Goal: Information Seeking & Learning: Learn about a topic

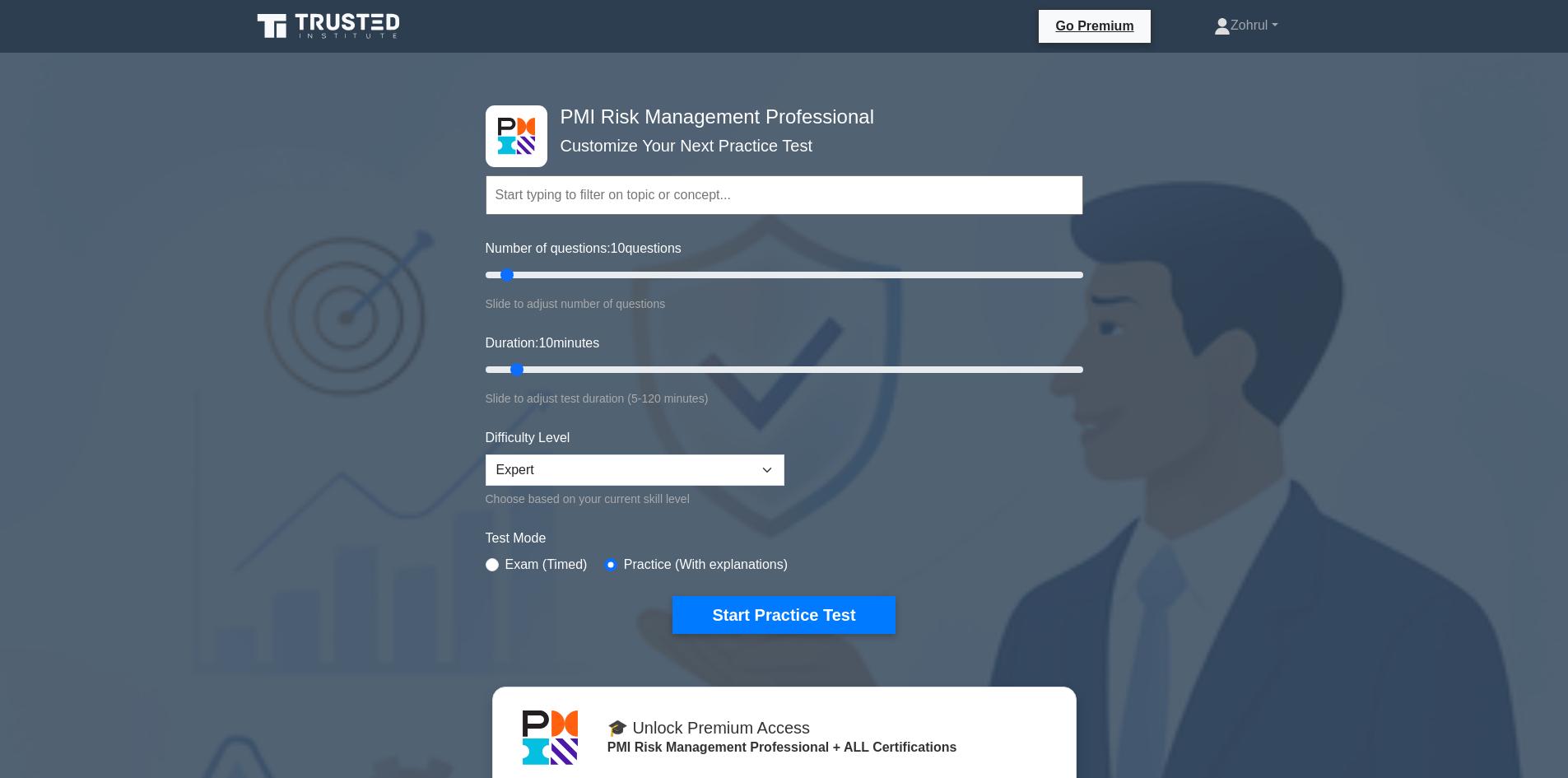
select select "expert"
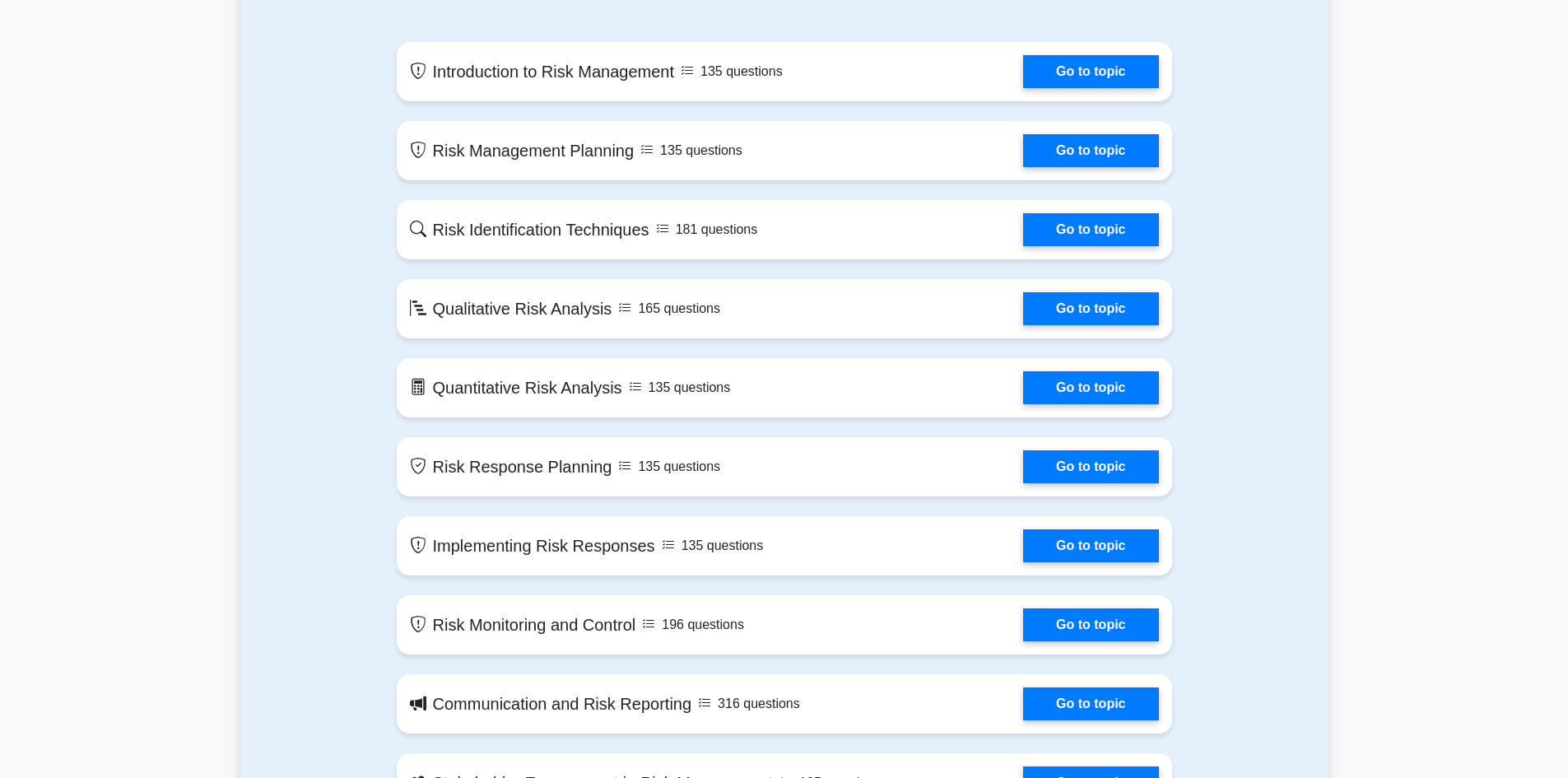
scroll to position [988, 0]
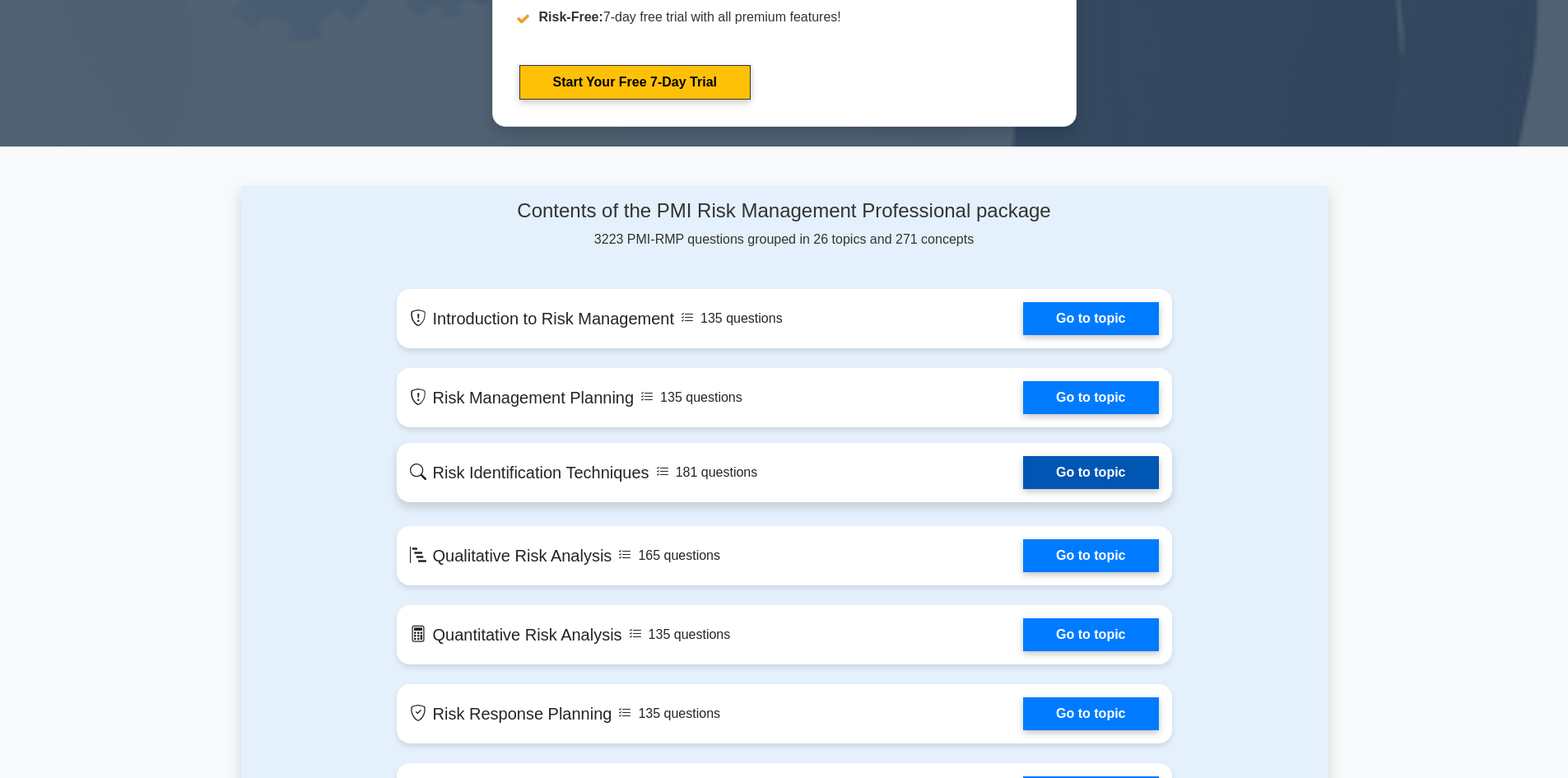
click at [1092, 459] on link "Go to topic" at bounding box center [1091, 473] width 135 height 33
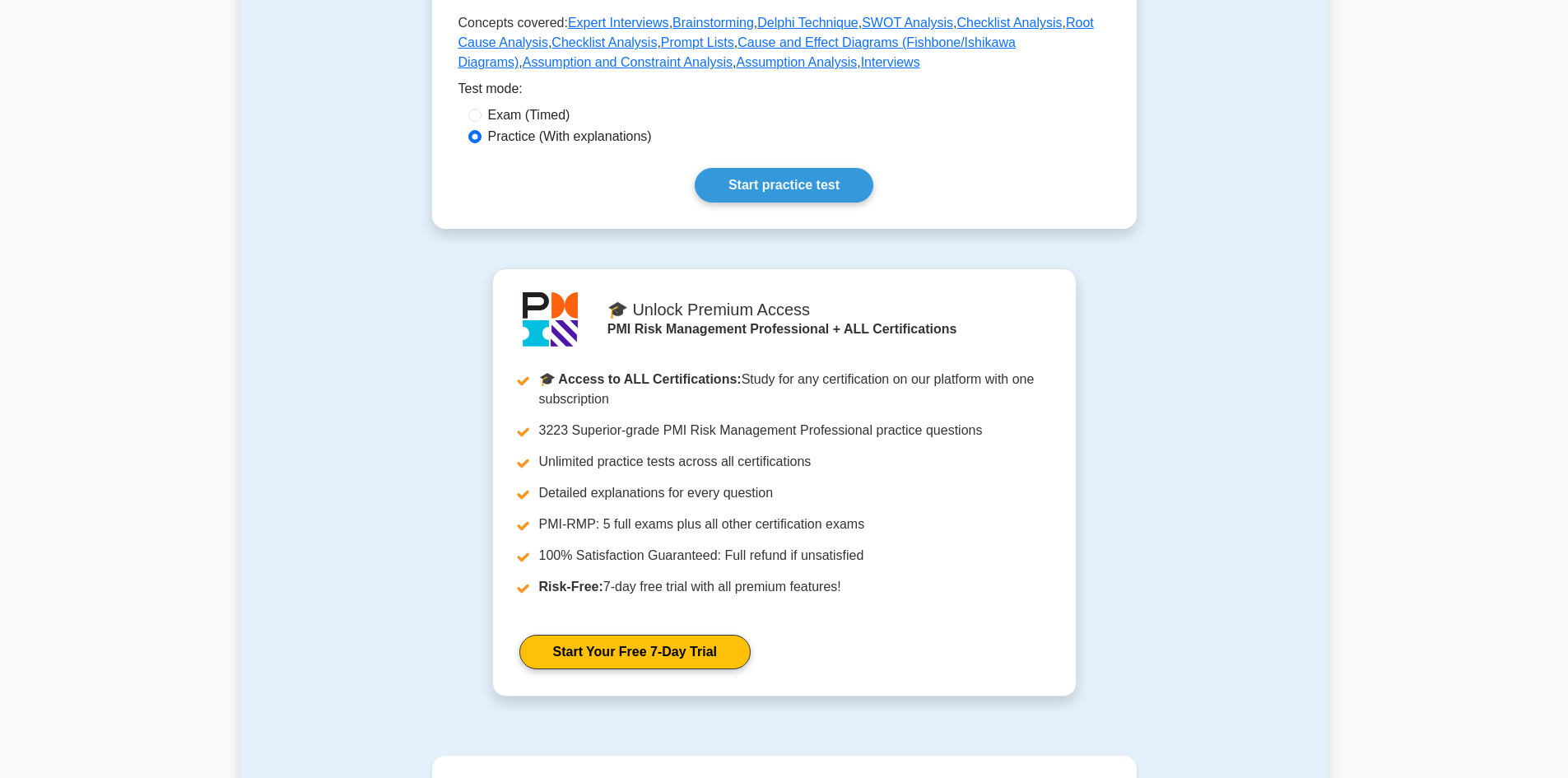
scroll to position [165, 0]
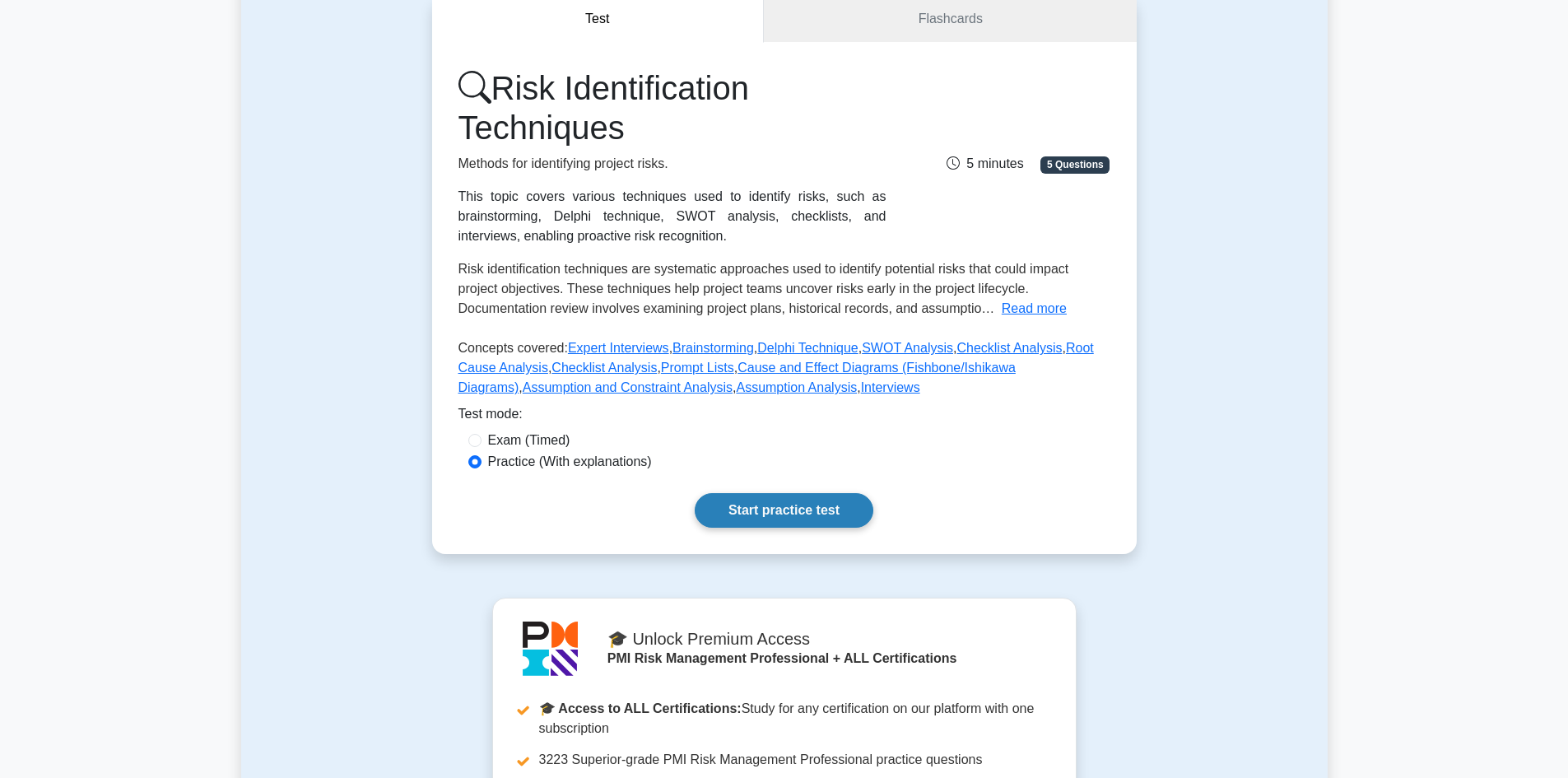
click at [846, 502] on link "Start practice test" at bounding box center [784, 510] width 179 height 34
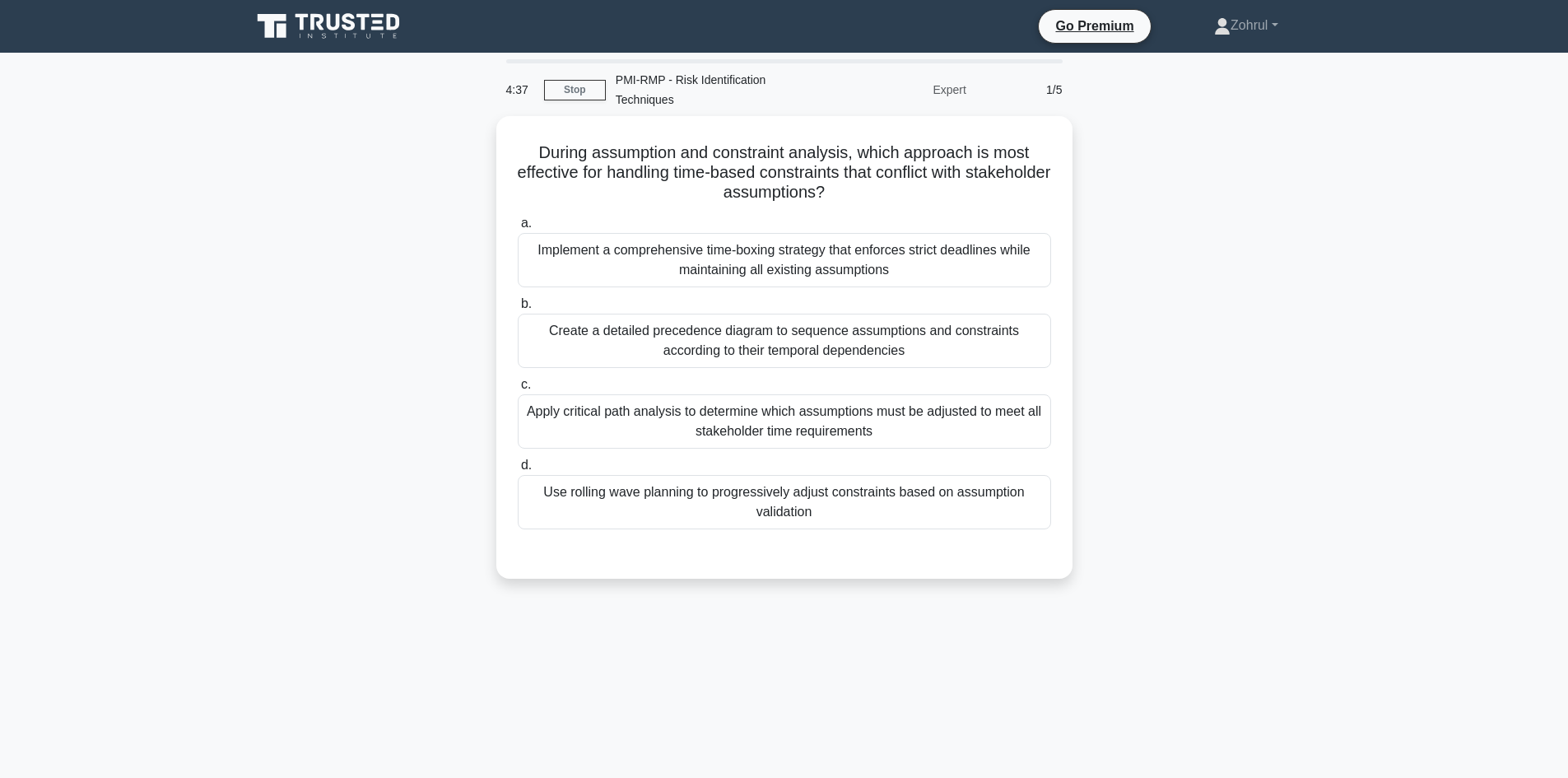
click at [846, 502] on div "Use rolling wave planning to progressively adjust constraints based on assumpti…" at bounding box center [784, 502] width 533 height 54
click at [518, 471] on input "d. Use rolling wave planning to progressively adjust constraints based on assum…" at bounding box center [518, 465] width 0 height 11
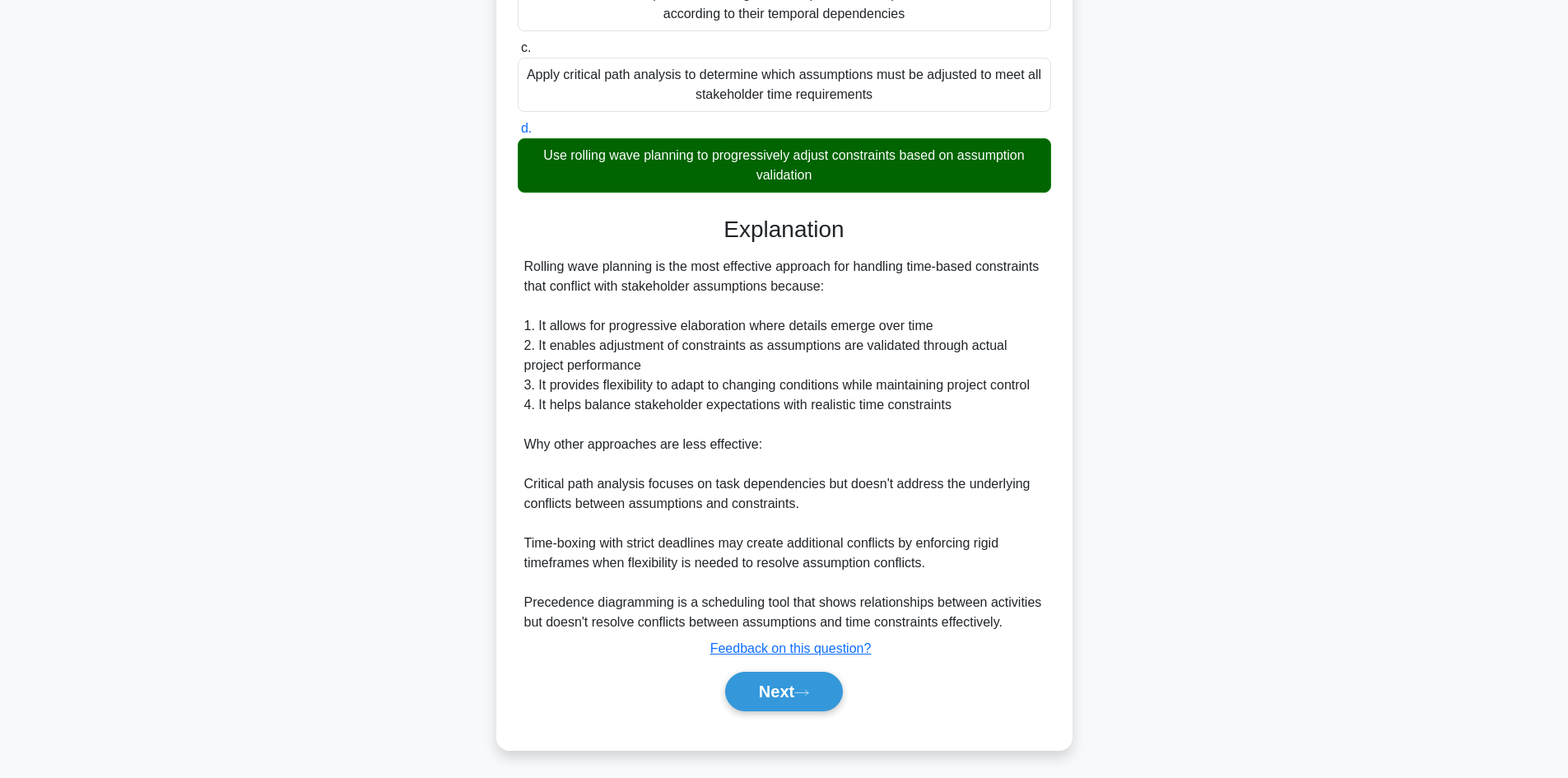
scroll to position [336, 0]
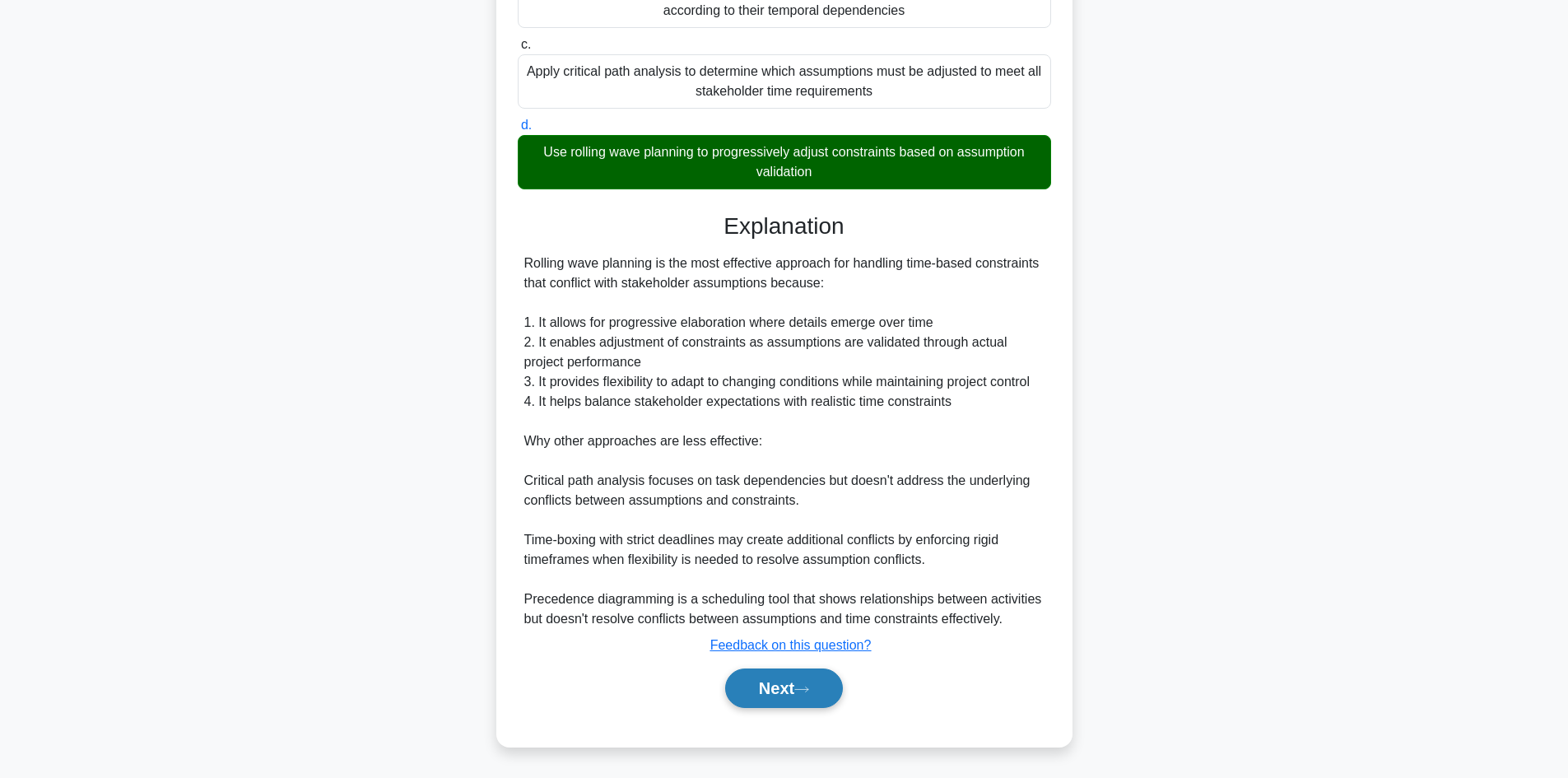
click at [782, 677] on button "Next" at bounding box center [784, 688] width 117 height 39
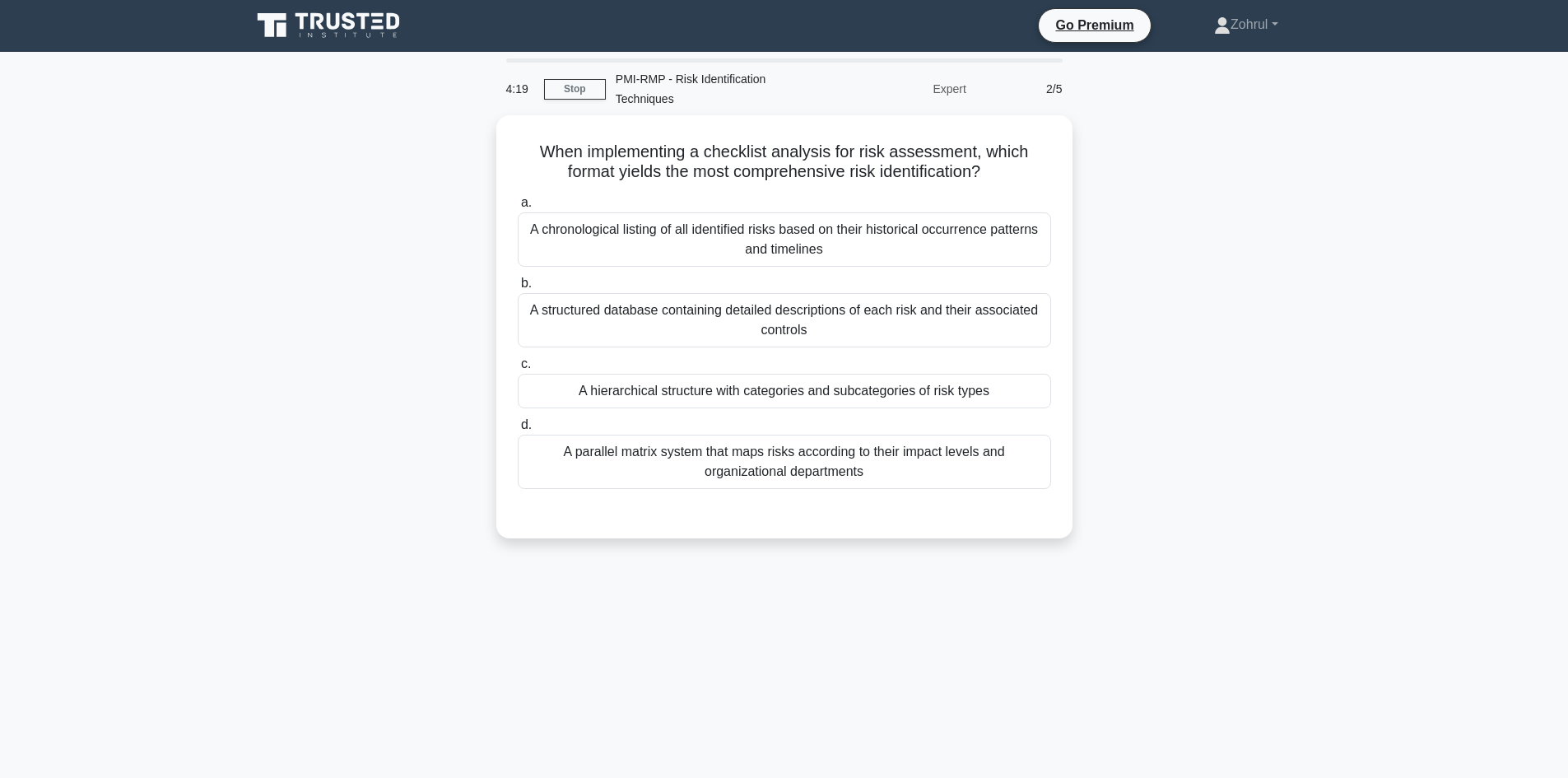
scroll to position [0, 0]
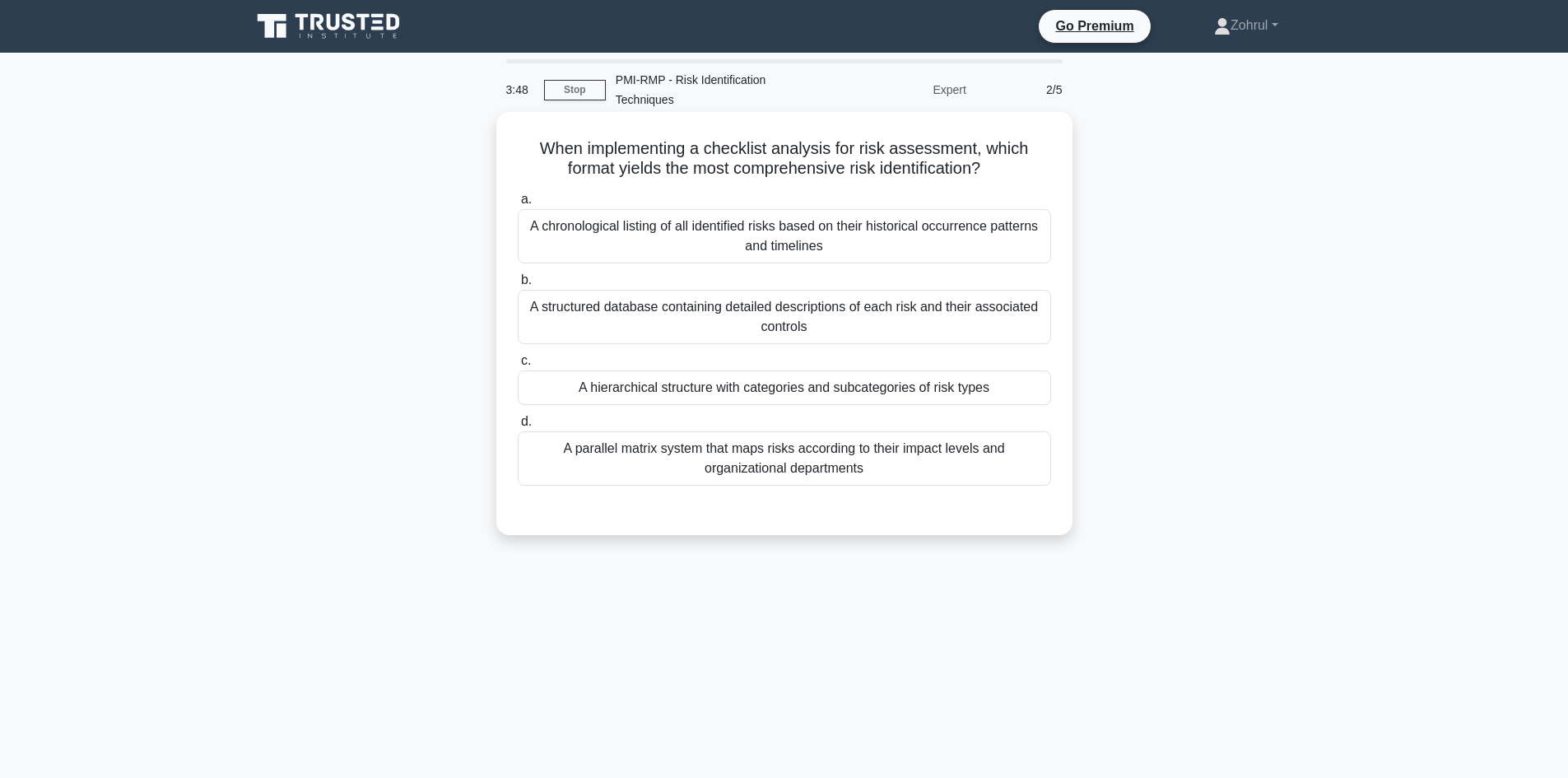
click at [823, 235] on div "A chronological listing of all identified risks based on their historical occur…" at bounding box center [784, 237] width 533 height 54
click at [518, 205] on input "a. A chronological listing of all identified risks based on their historical oc…" at bounding box center [518, 200] width 0 height 11
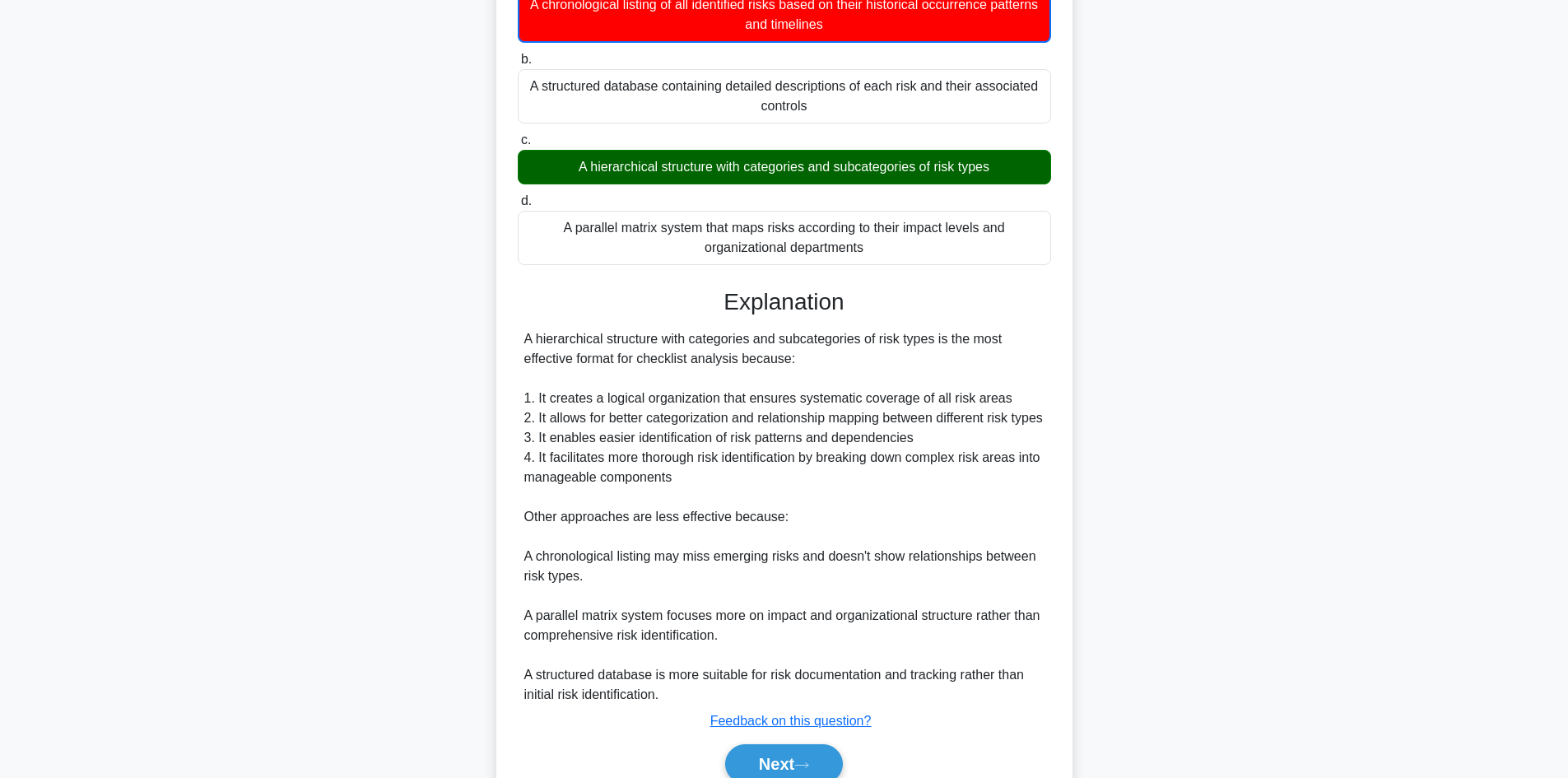
scroll to position [319, 0]
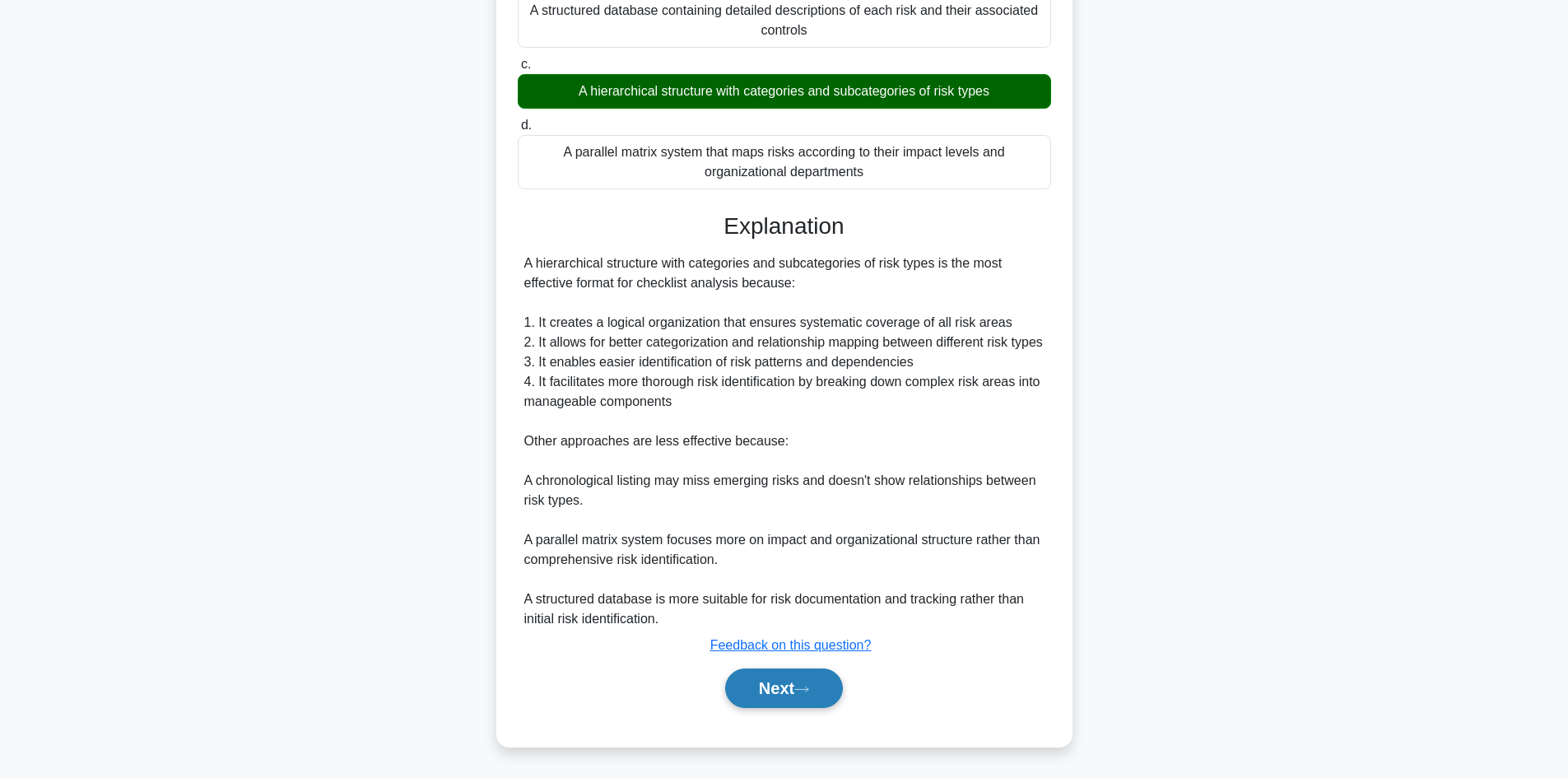
click at [794, 693] on button "Next" at bounding box center [784, 688] width 117 height 39
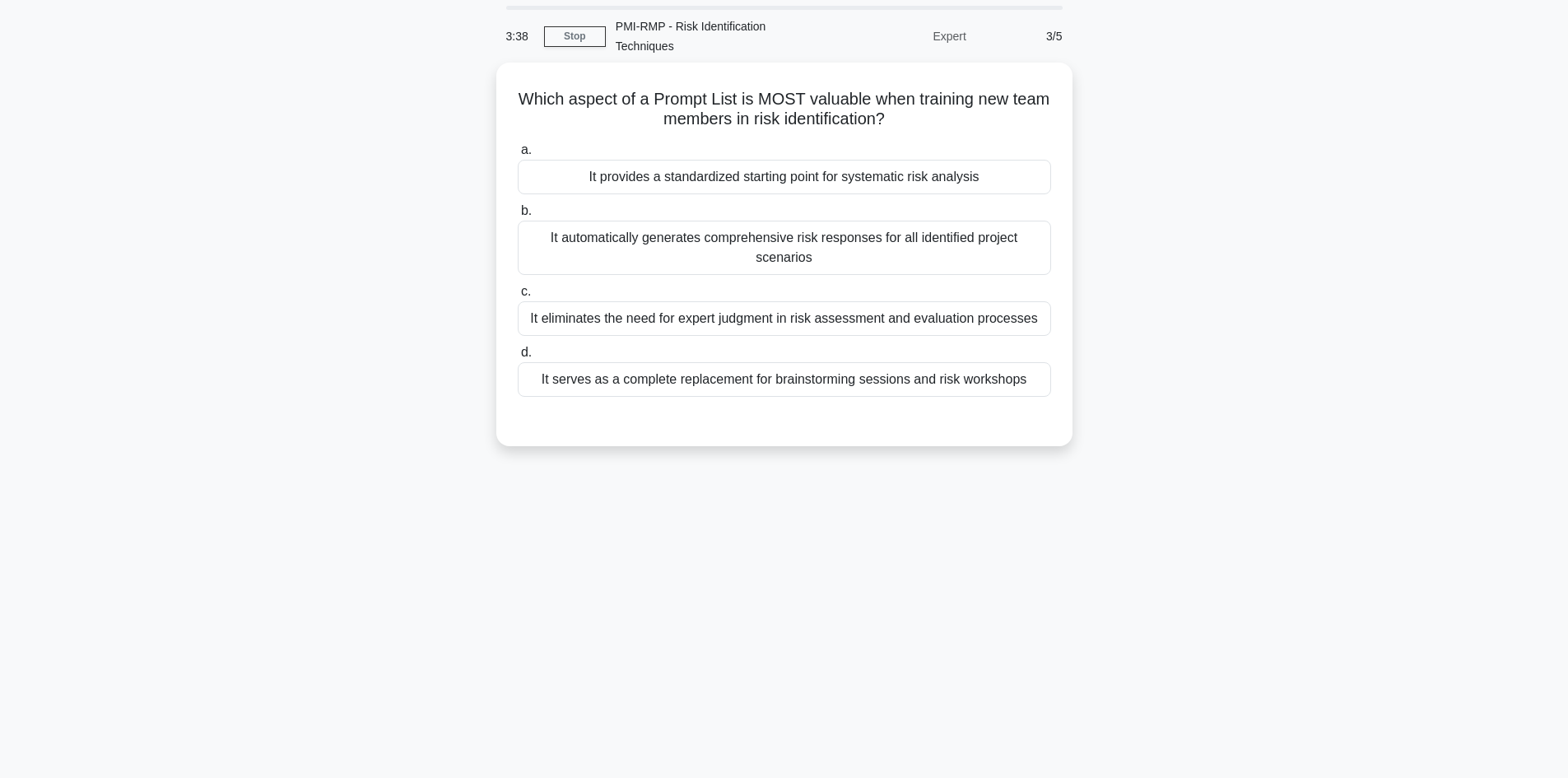
scroll to position [0, 0]
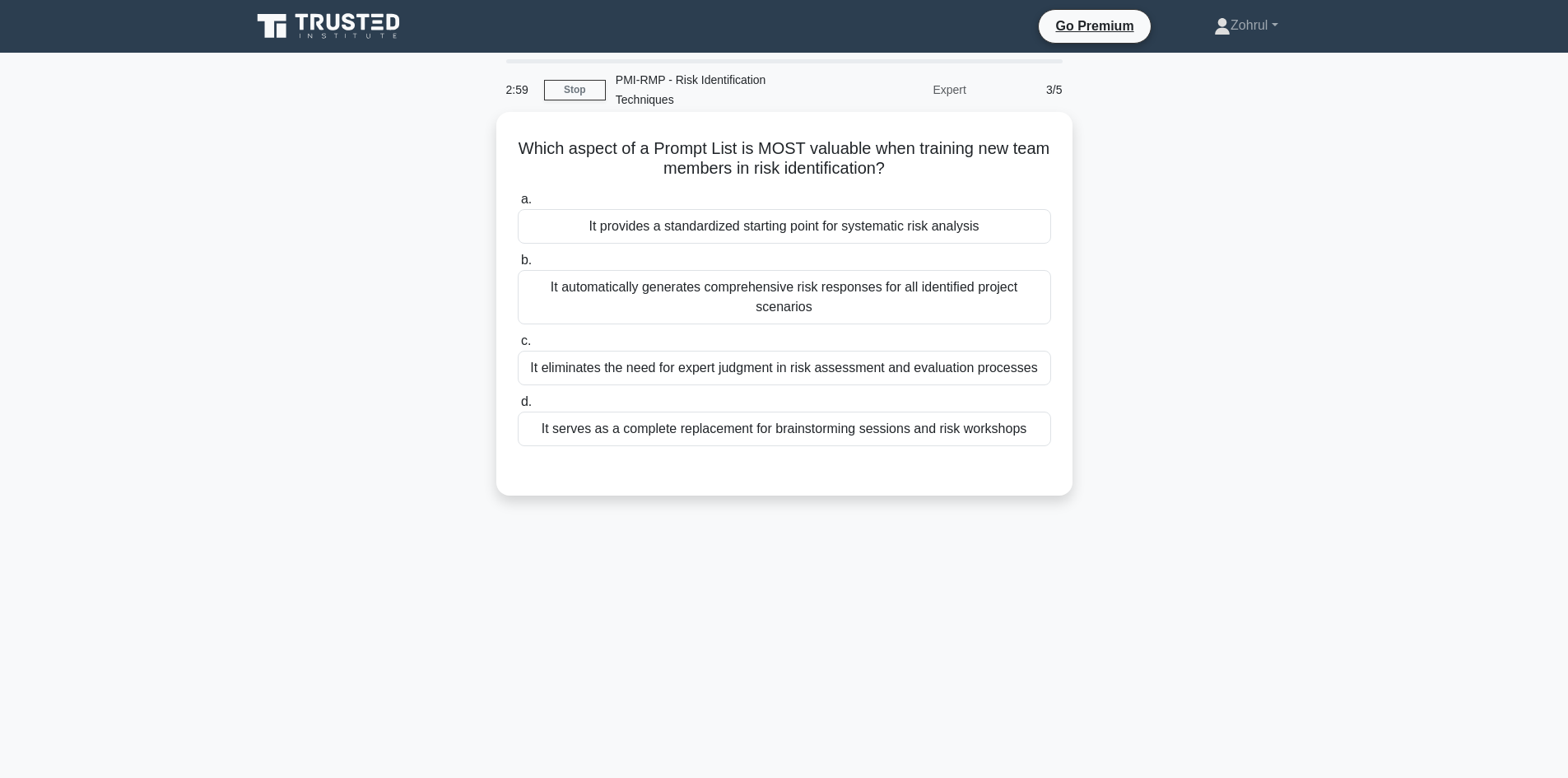
click at [927, 215] on div "It provides a standardized starting point for systematic risk analysis" at bounding box center [784, 226] width 533 height 34
click at [518, 205] on input "a. It provides a standardized starting point for systematic risk analysis" at bounding box center [518, 200] width 0 height 11
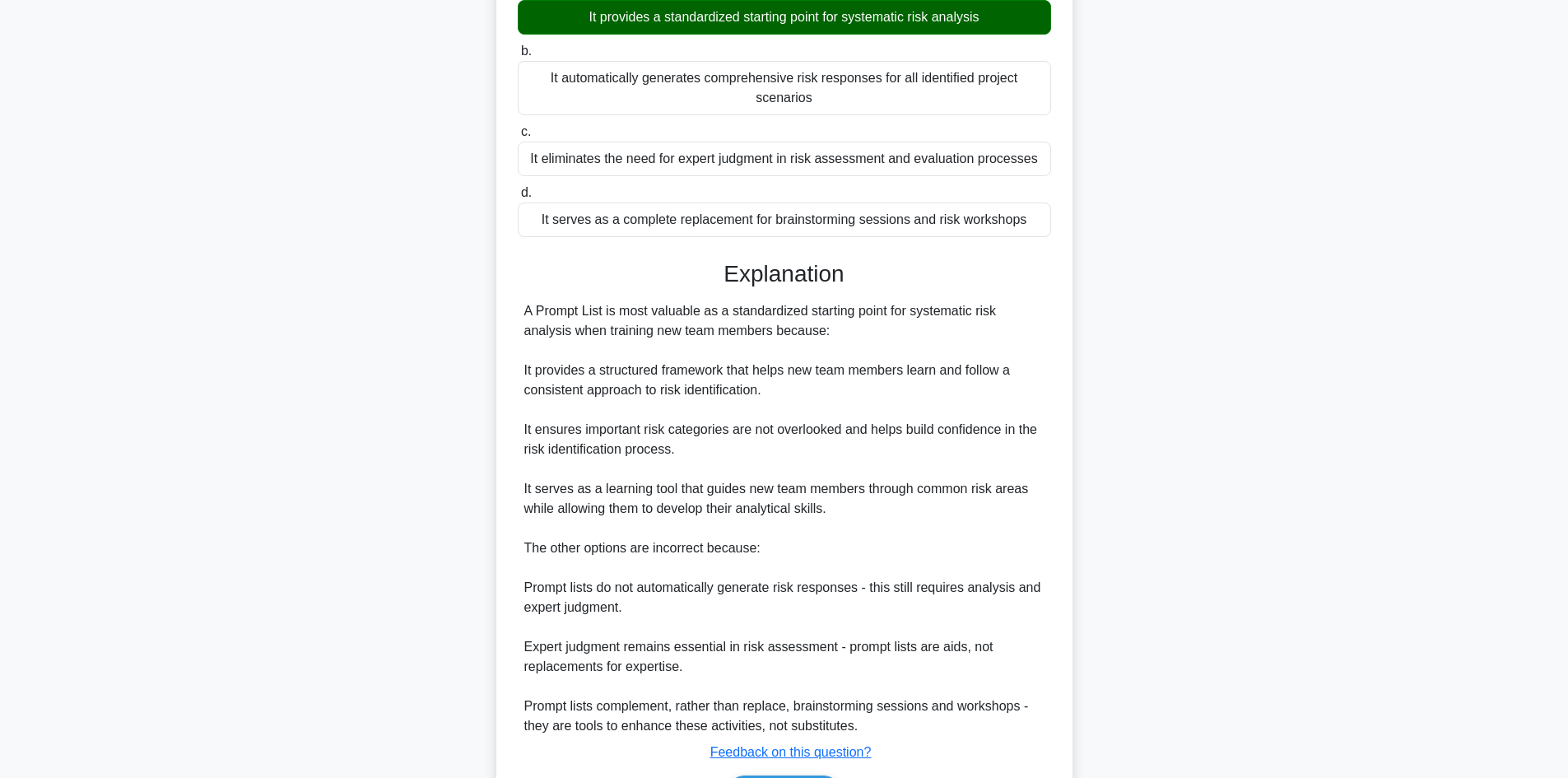
scroll to position [317, 0]
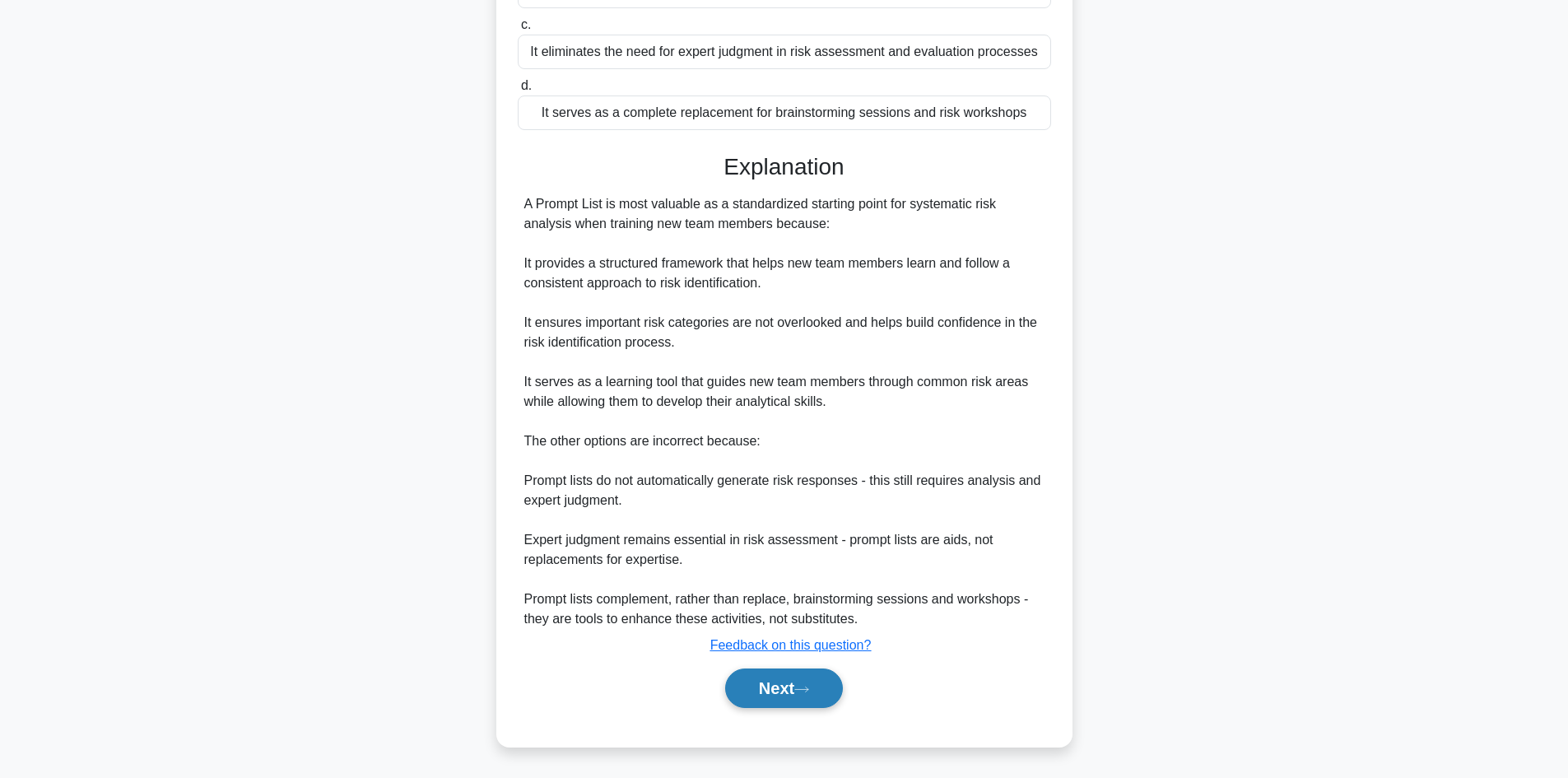
click at [775, 695] on button "Next" at bounding box center [784, 688] width 117 height 39
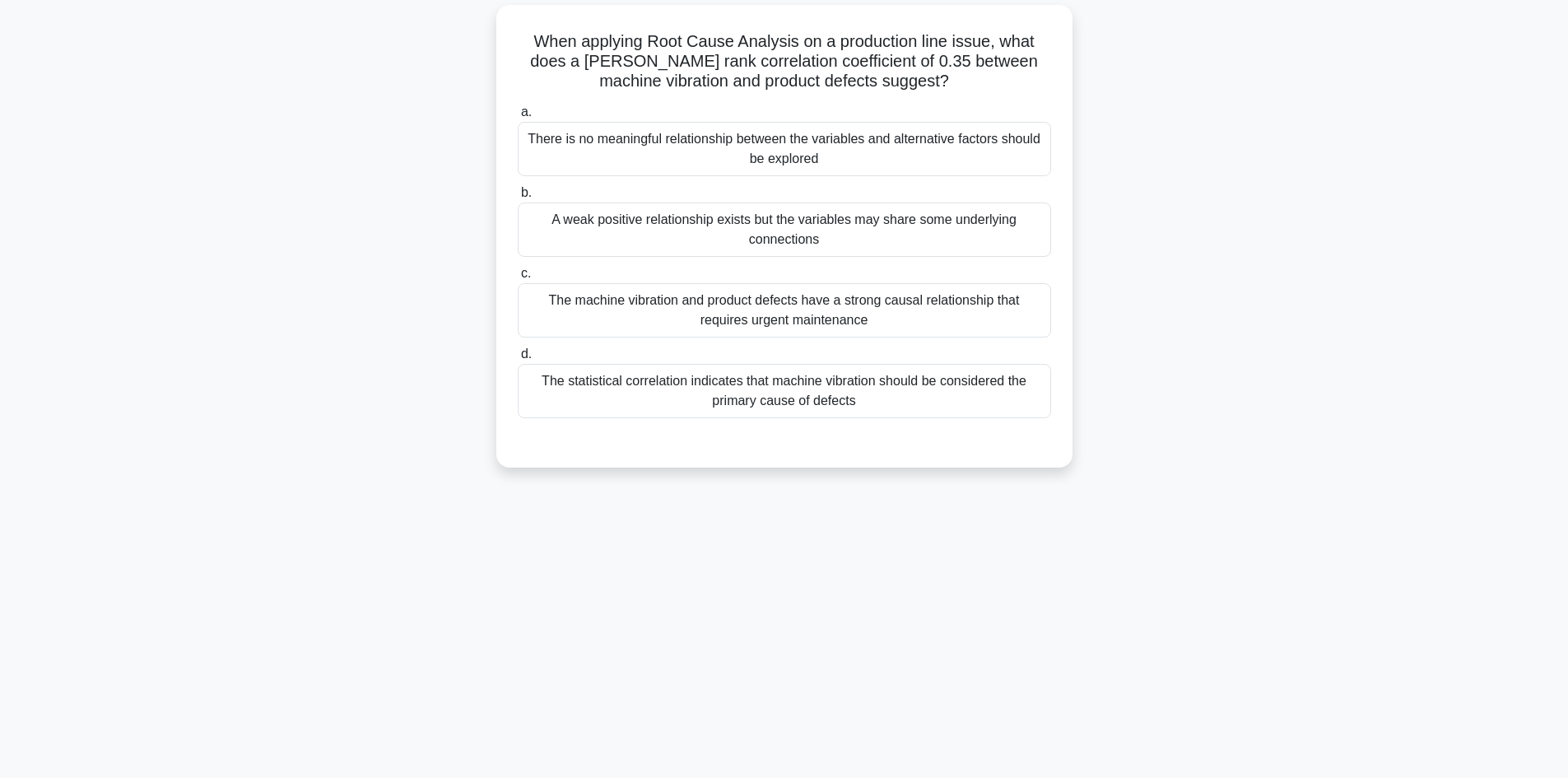
scroll to position [0, 0]
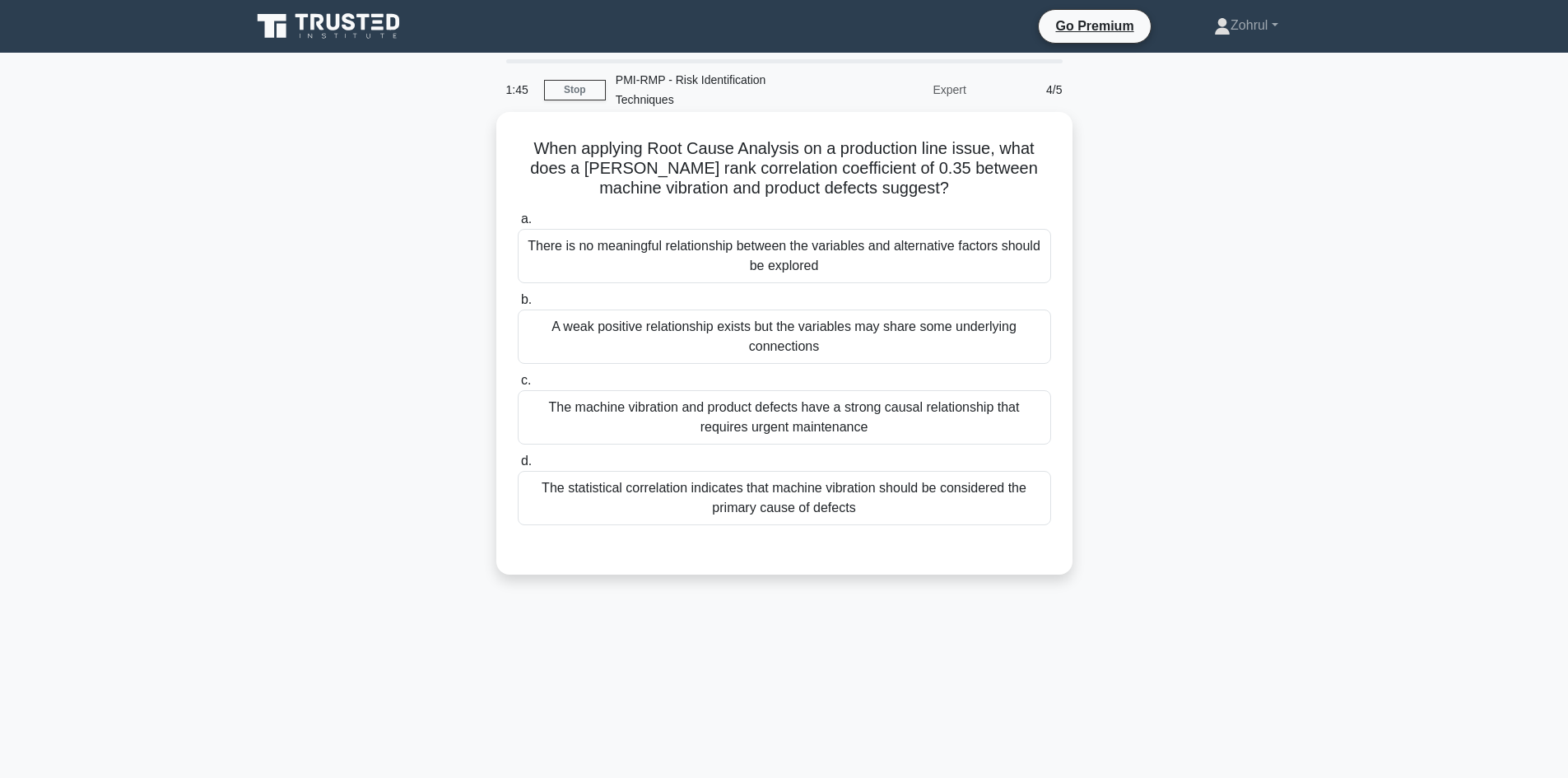
click at [858, 500] on div "The statistical correlation indicates that machine vibration should be consider…" at bounding box center [784, 499] width 533 height 54
click at [518, 467] on input "d. The statistical correlation indicates that machine vibration should be consi…" at bounding box center [518, 462] width 0 height 11
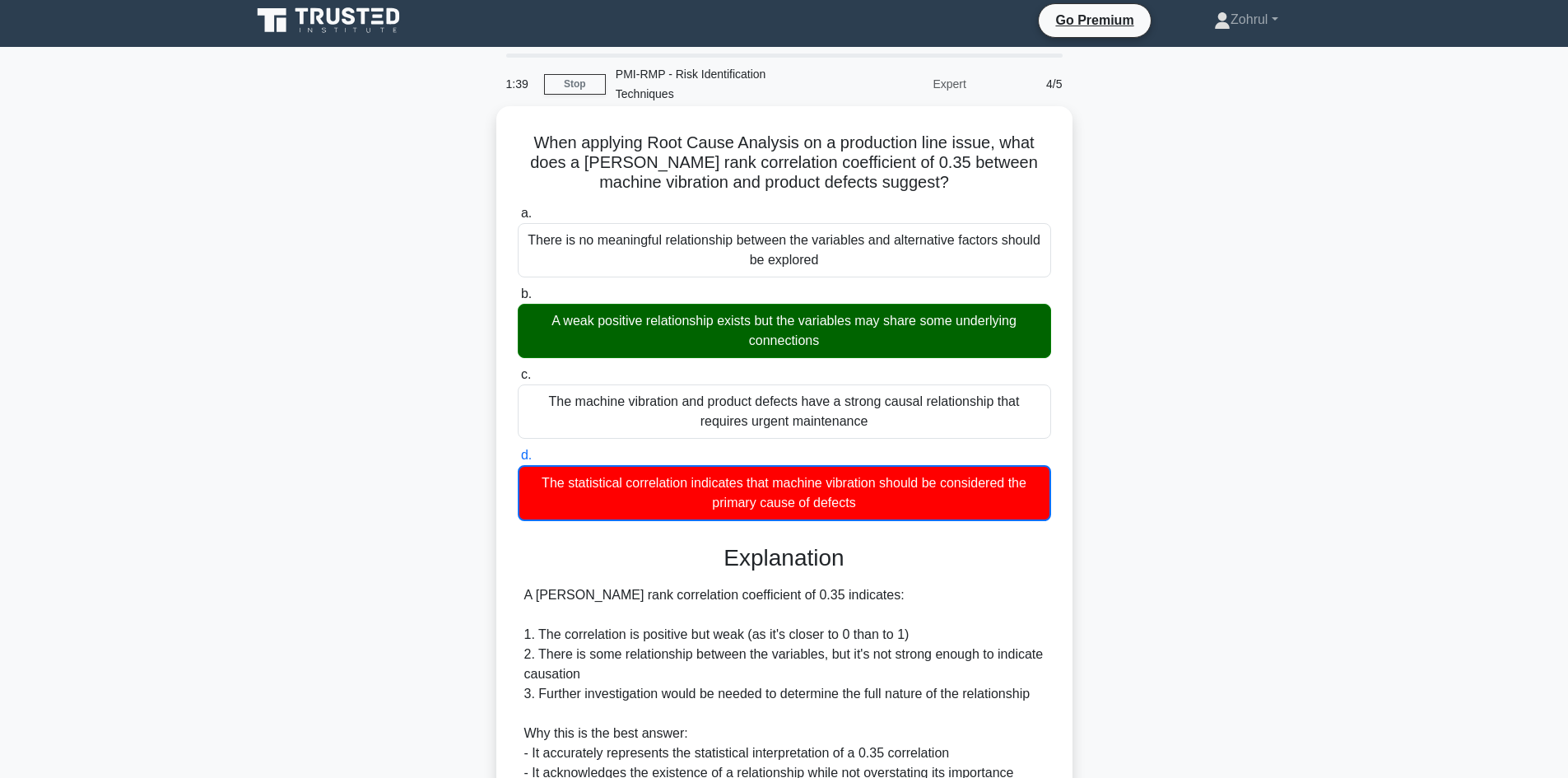
scroll to position [335, 0]
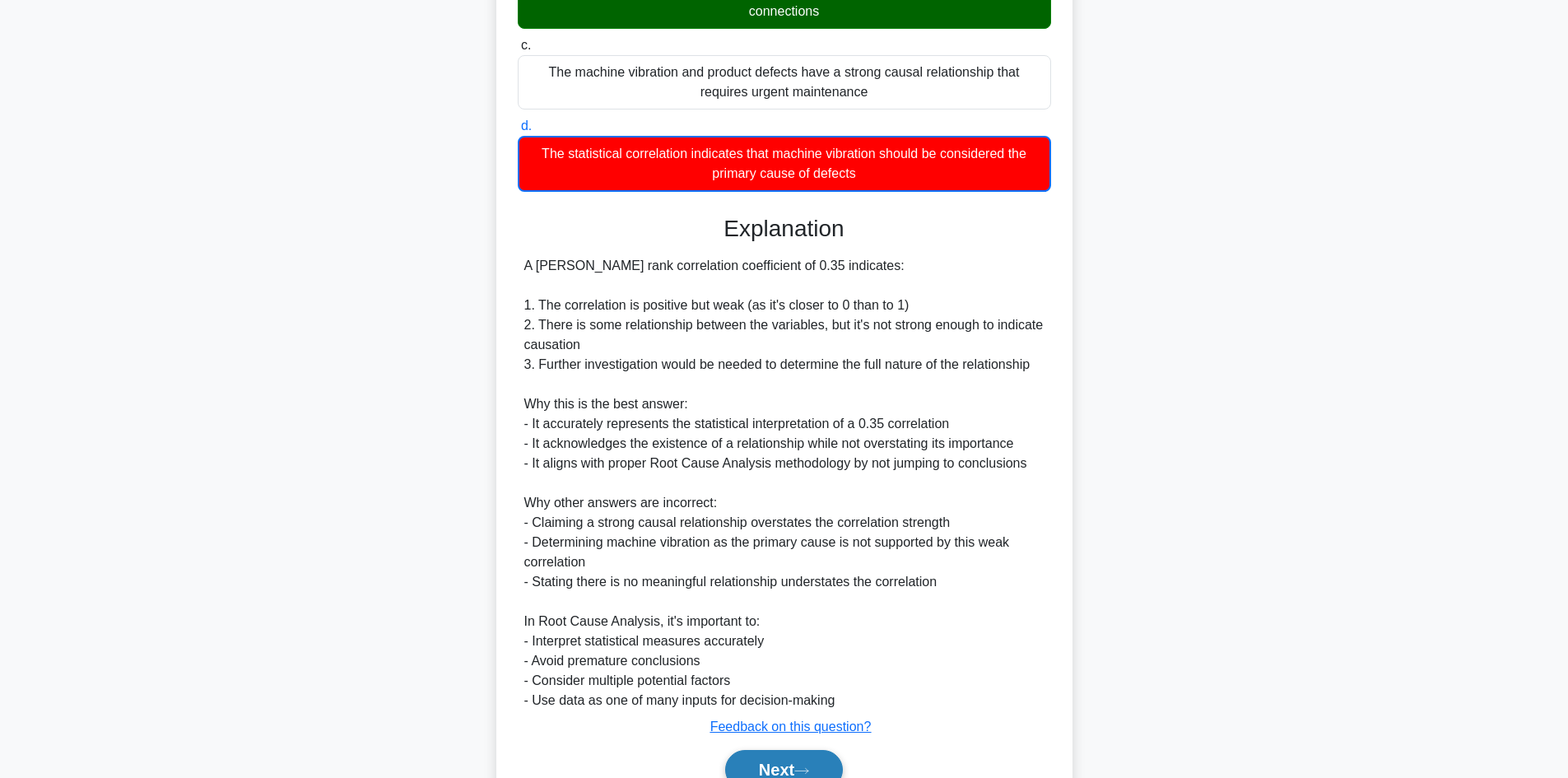
click at [804, 767] on button "Next" at bounding box center [784, 769] width 117 height 39
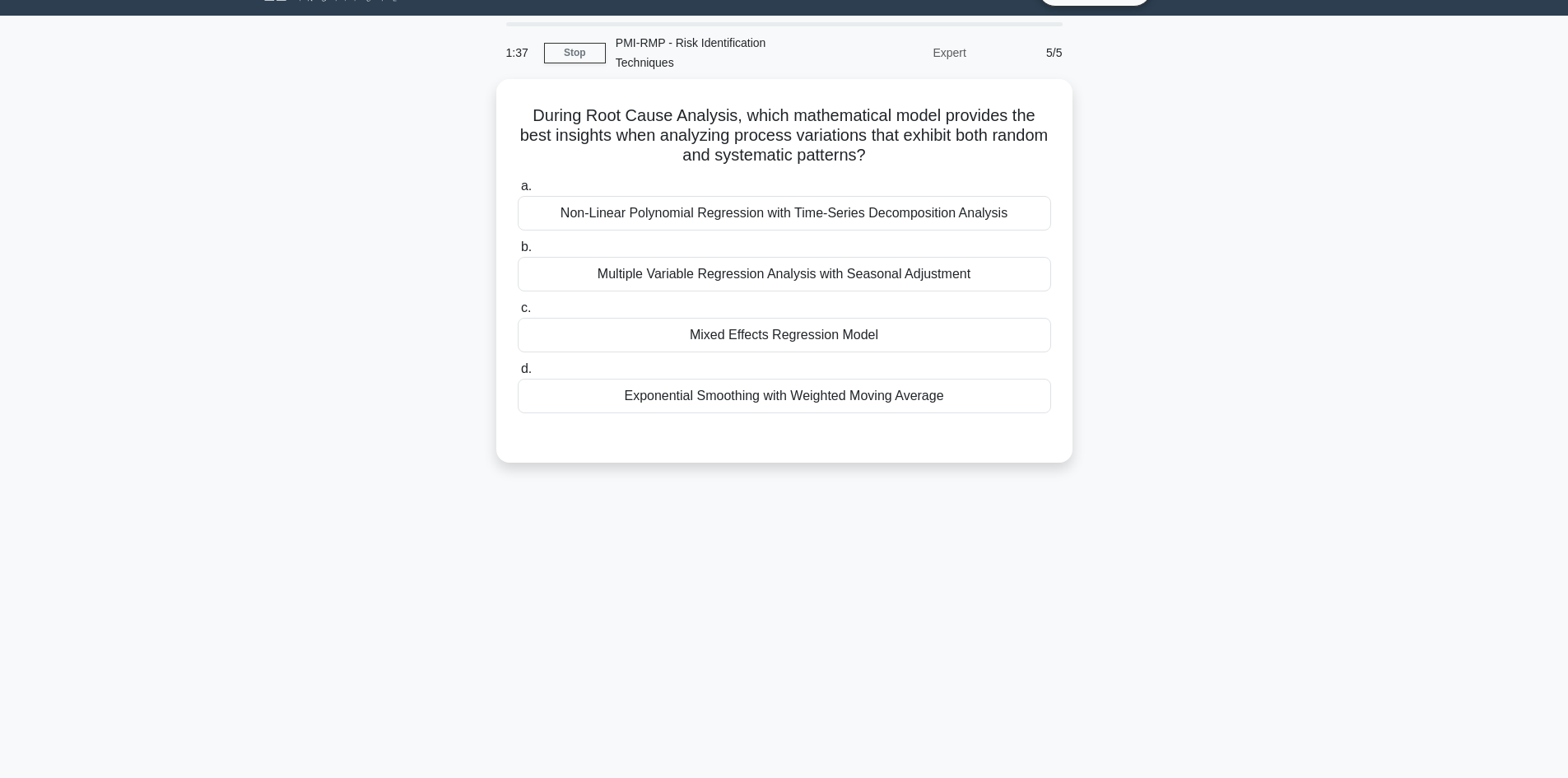
scroll to position [0, 0]
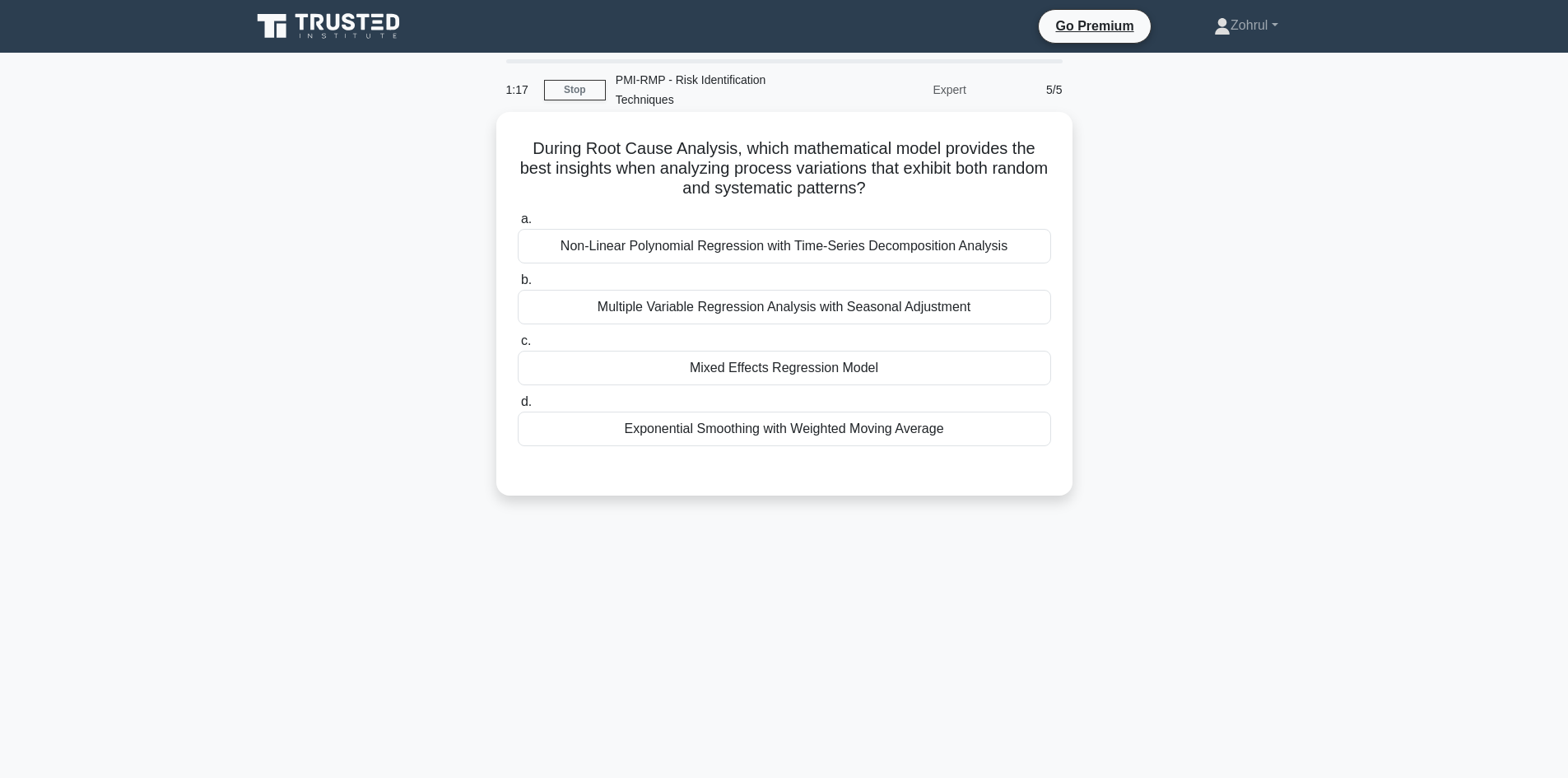
click at [829, 435] on div "Exponential Smoothing with Weighted Moving Average" at bounding box center [784, 428] width 533 height 34
click at [518, 407] on input "d. Exponential Smoothing with Weighted Moving Average" at bounding box center [518, 402] width 0 height 11
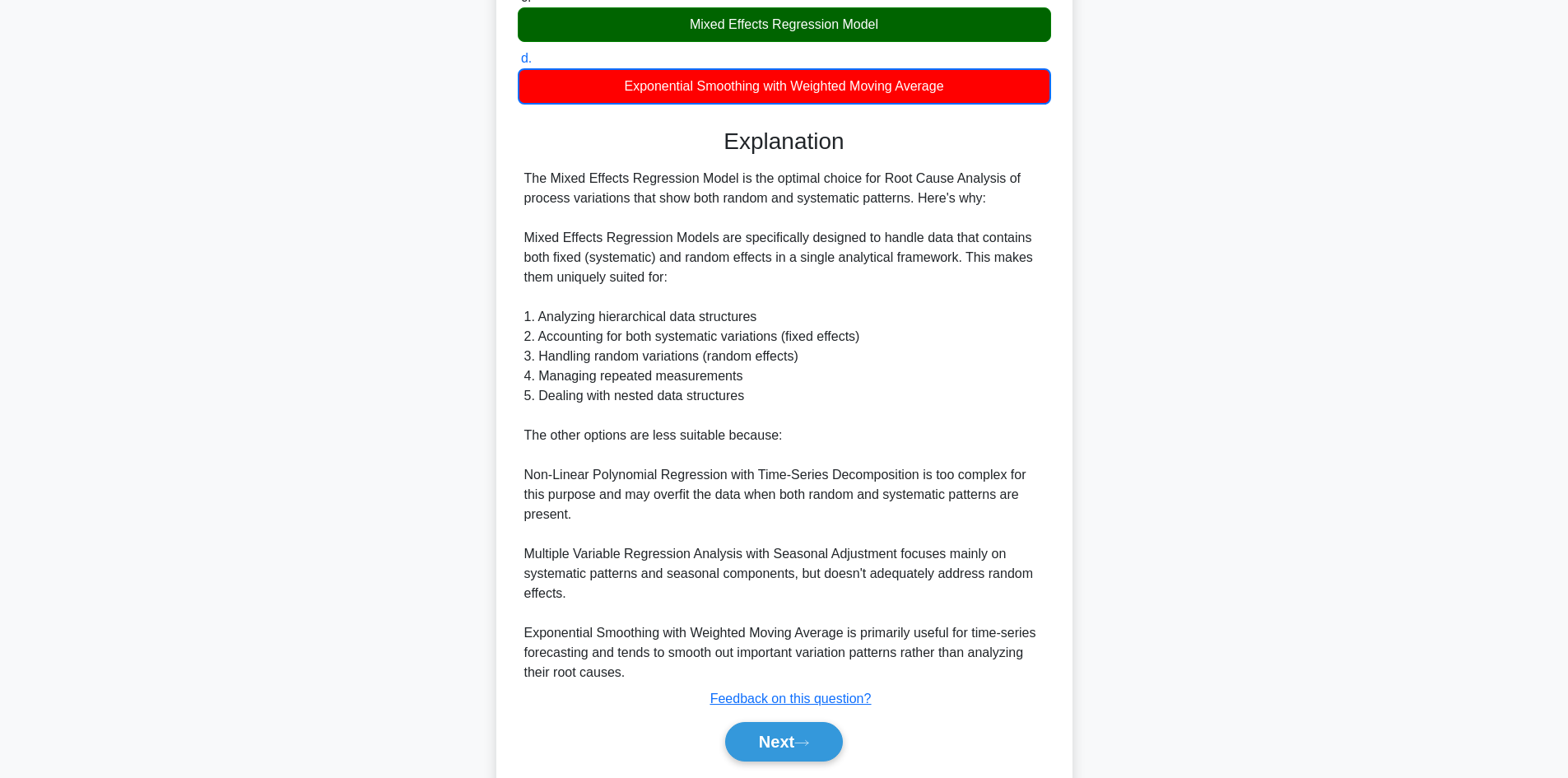
scroll to position [398, 0]
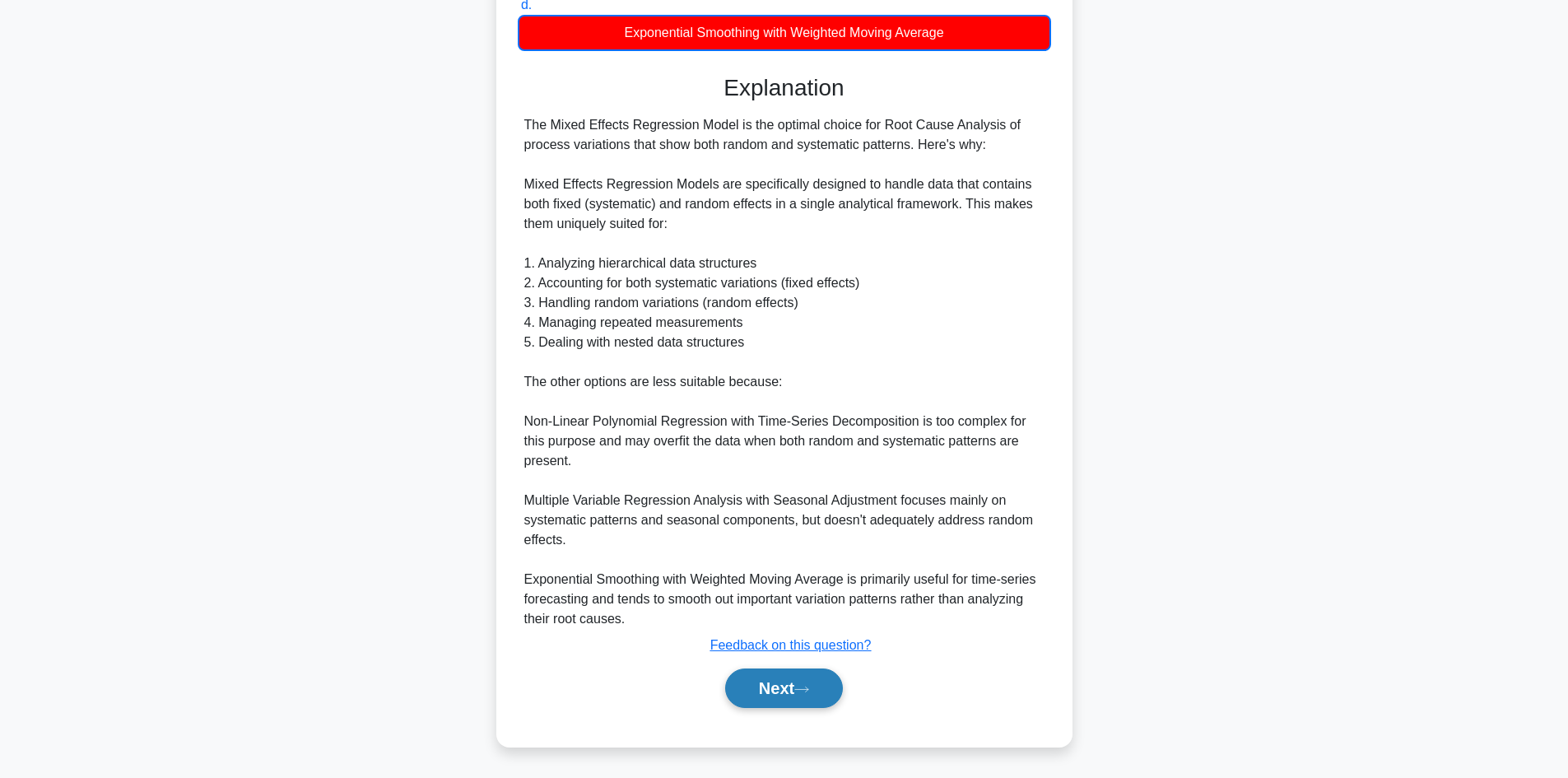
click at [770, 690] on button "Next" at bounding box center [784, 688] width 117 height 39
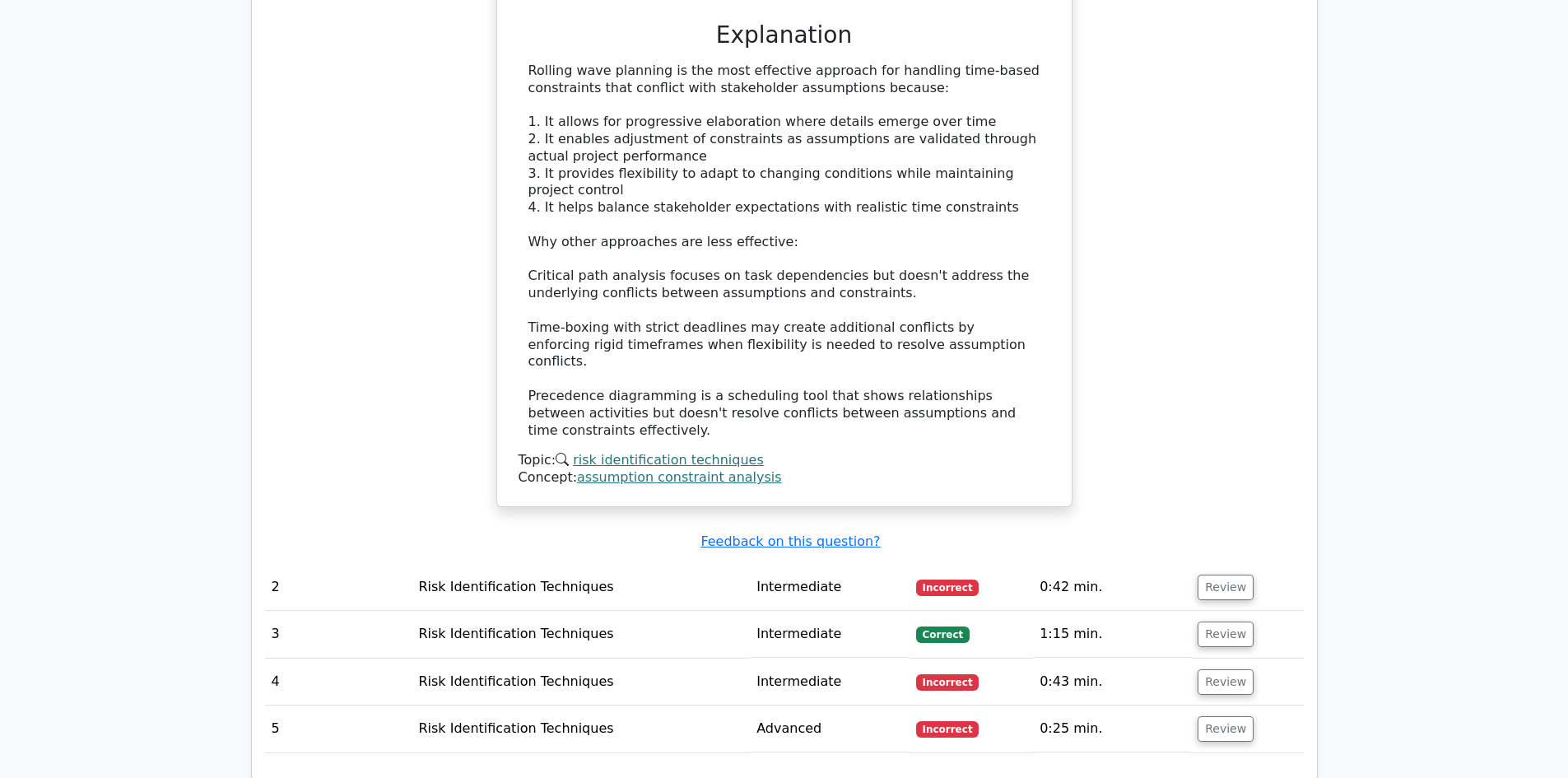
scroll to position [1893, 0]
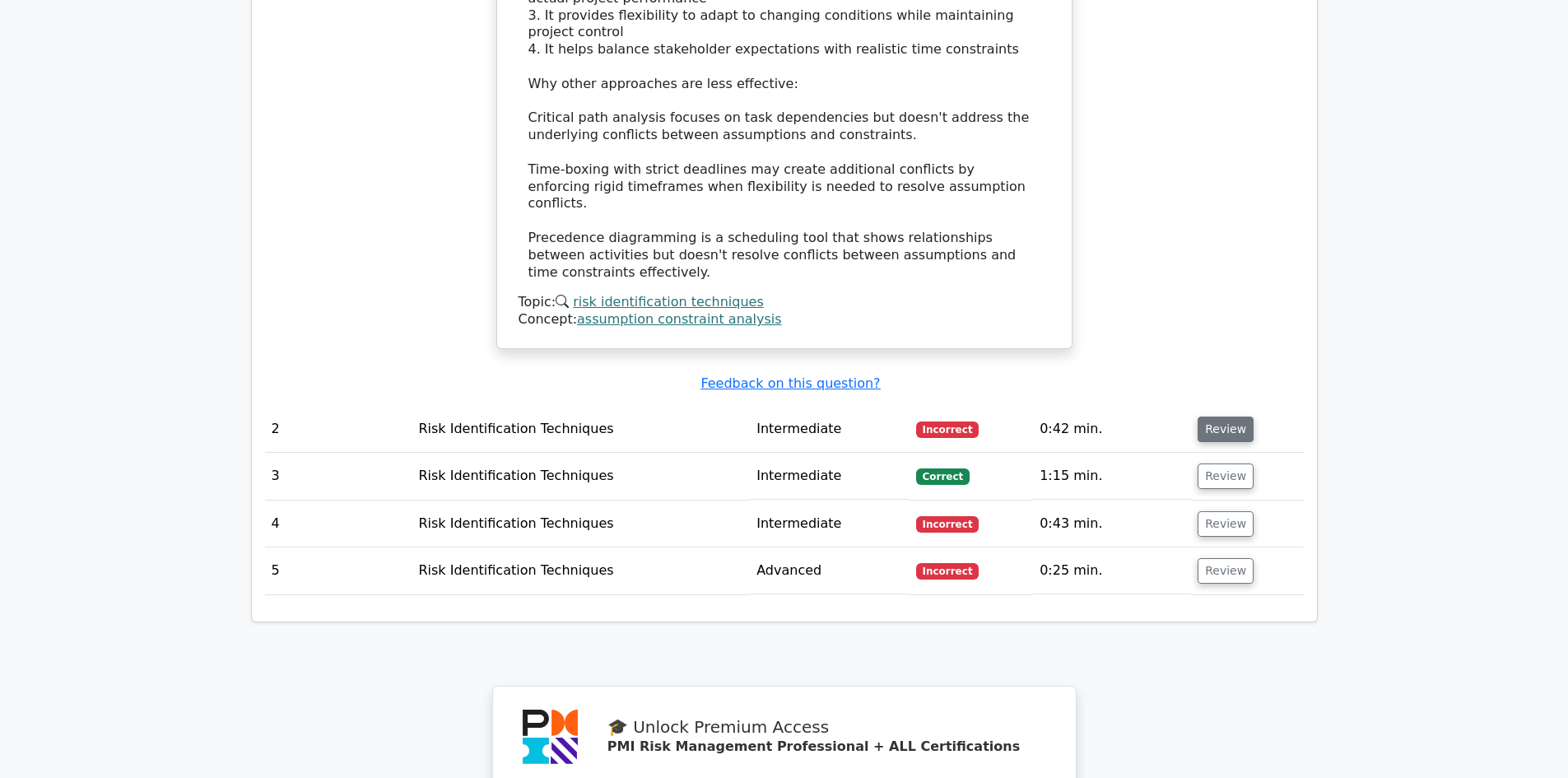
click at [1223, 417] on button "Review" at bounding box center [1225, 429] width 56 height 25
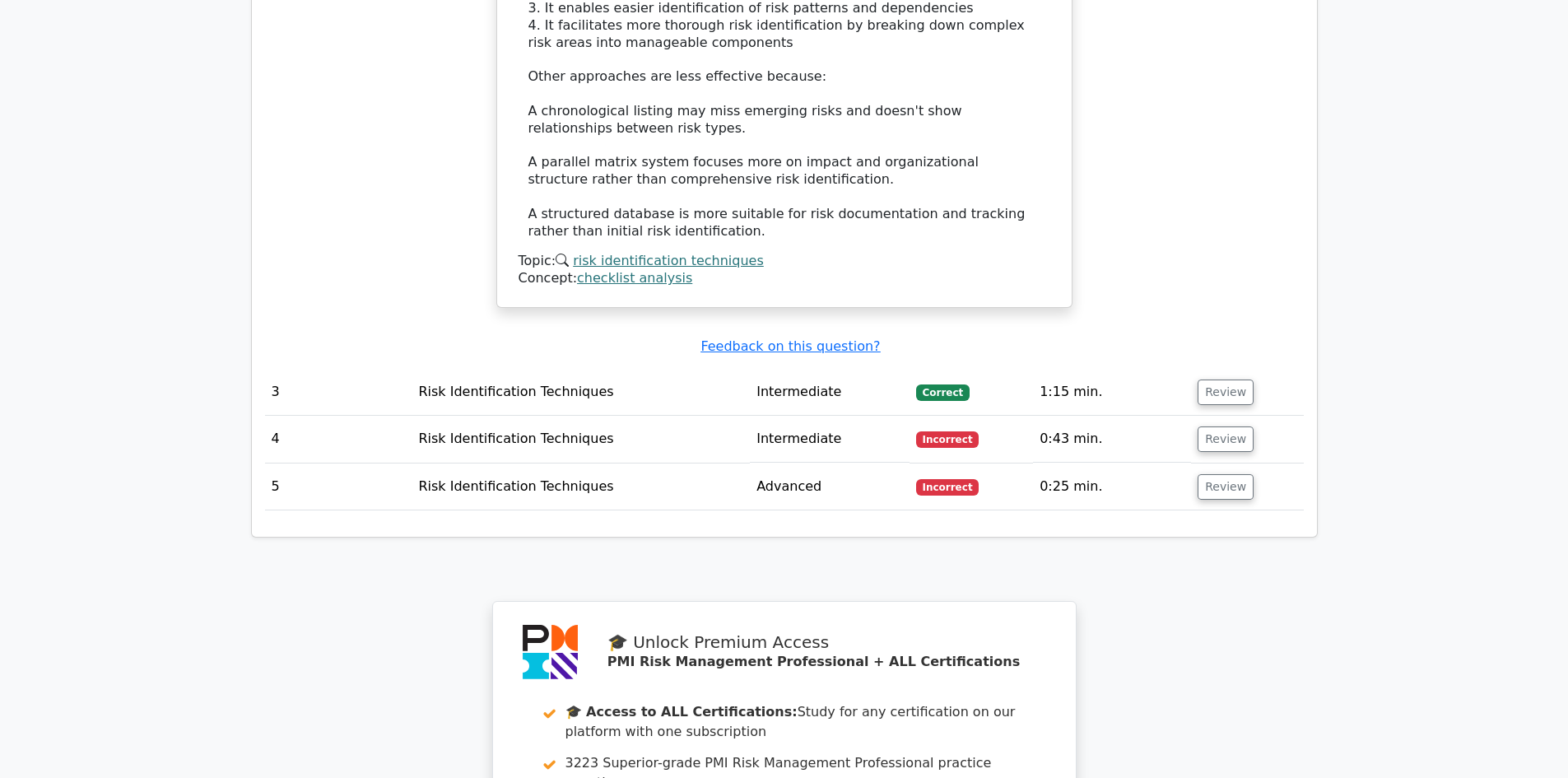
scroll to position [2882, 0]
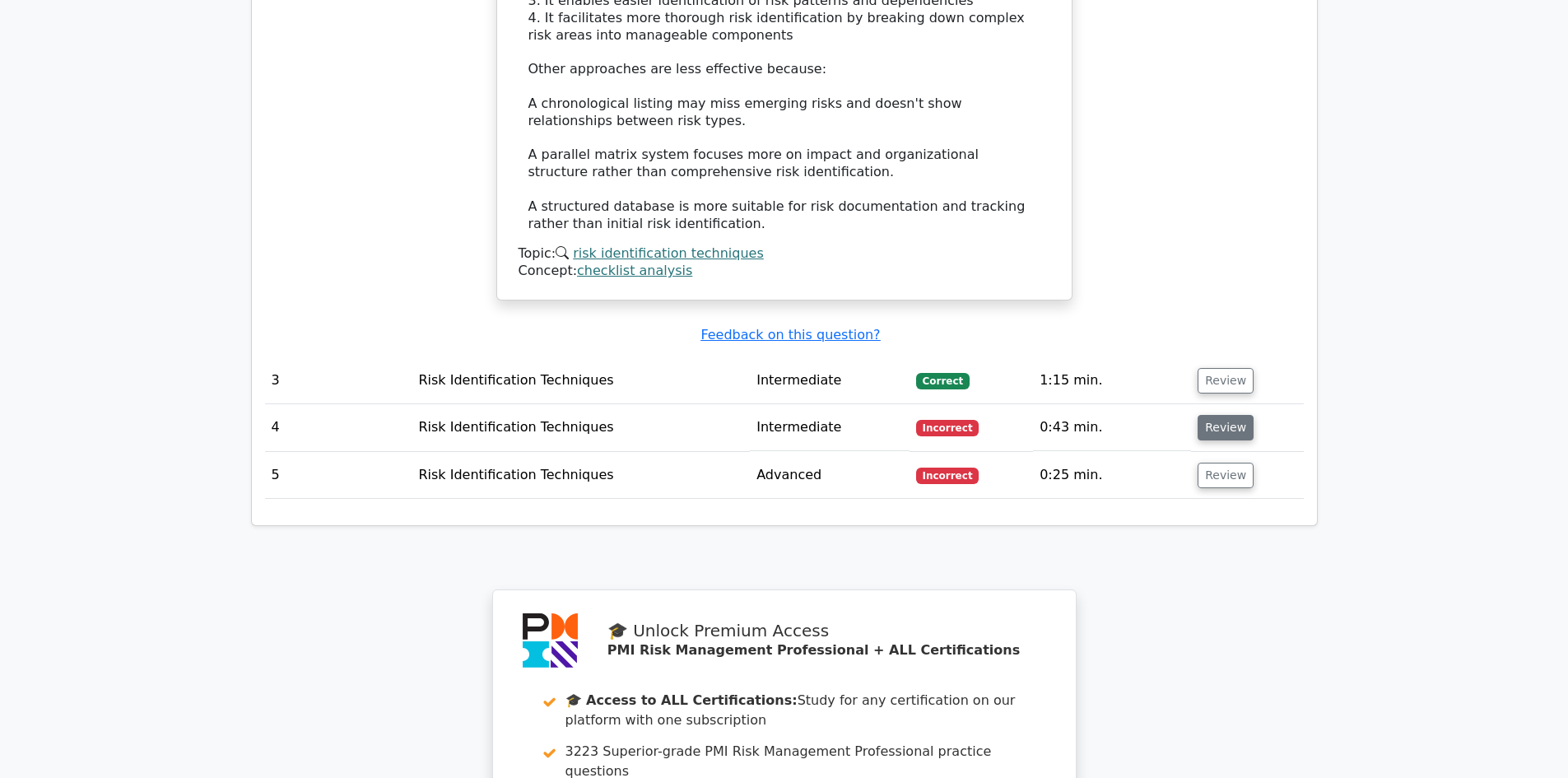
click at [1218, 415] on button "Review" at bounding box center [1225, 428] width 56 height 25
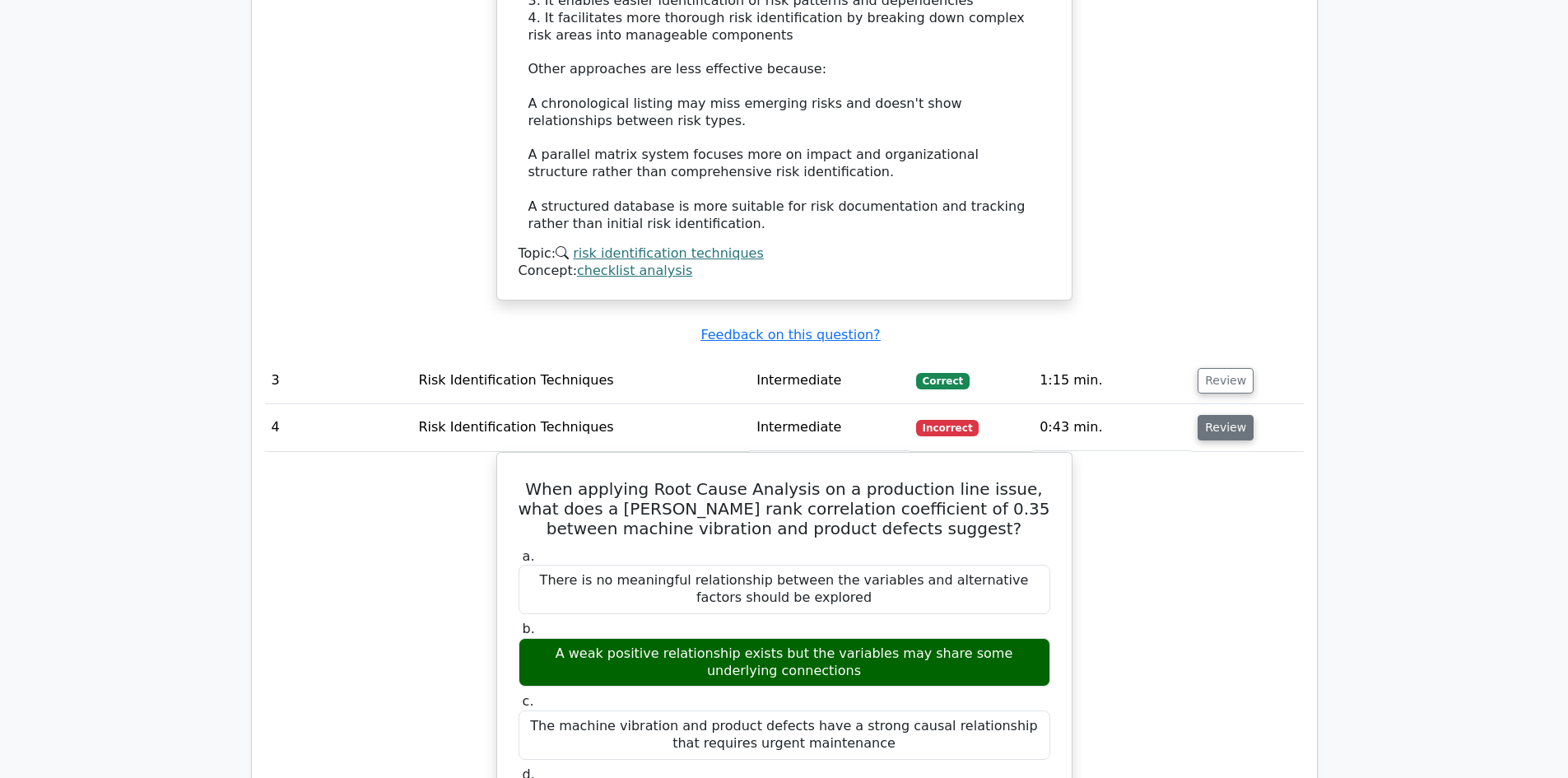
click at [1209, 415] on button "Review" at bounding box center [1225, 428] width 56 height 25
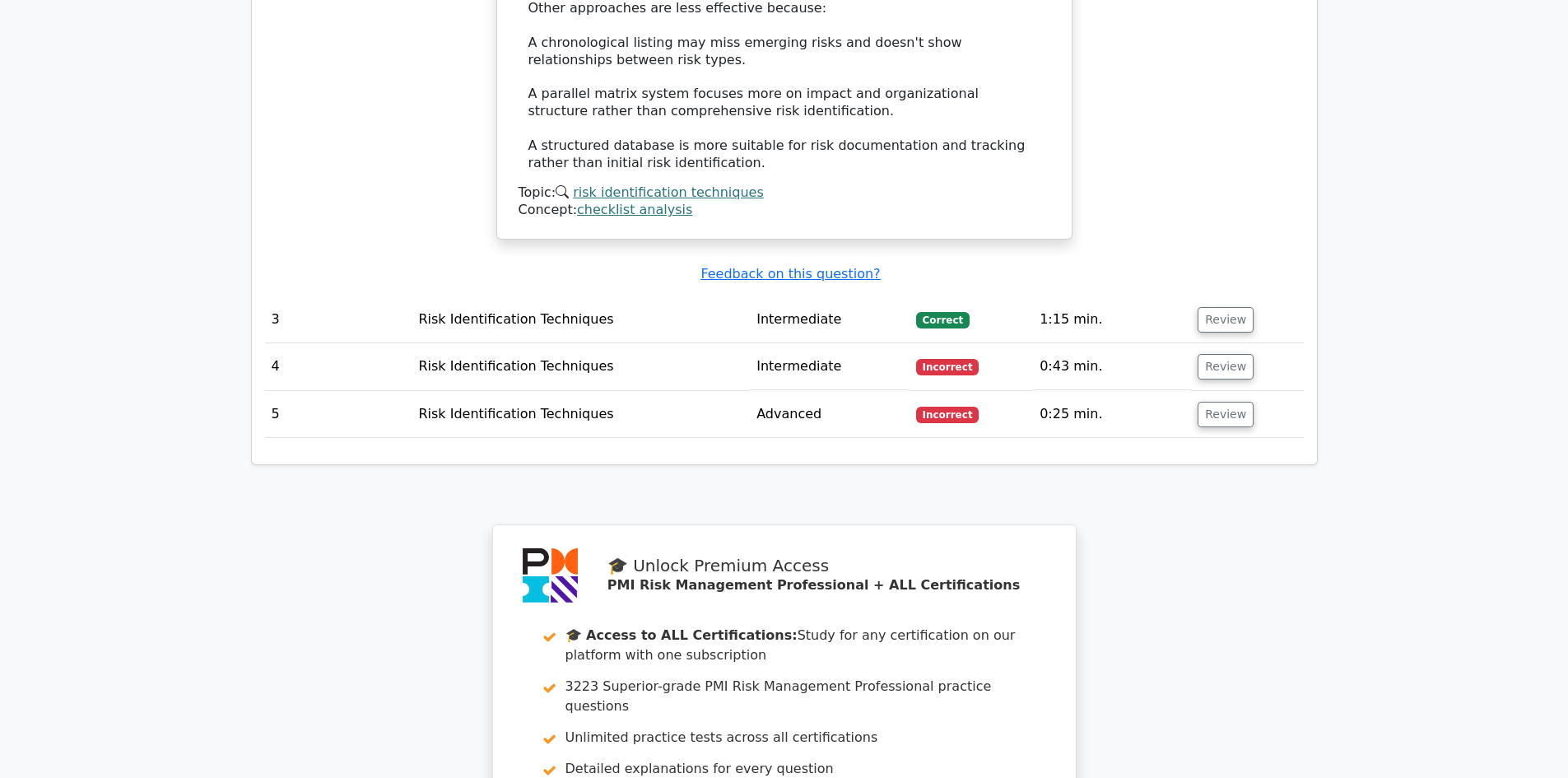
scroll to position [2964, 0]
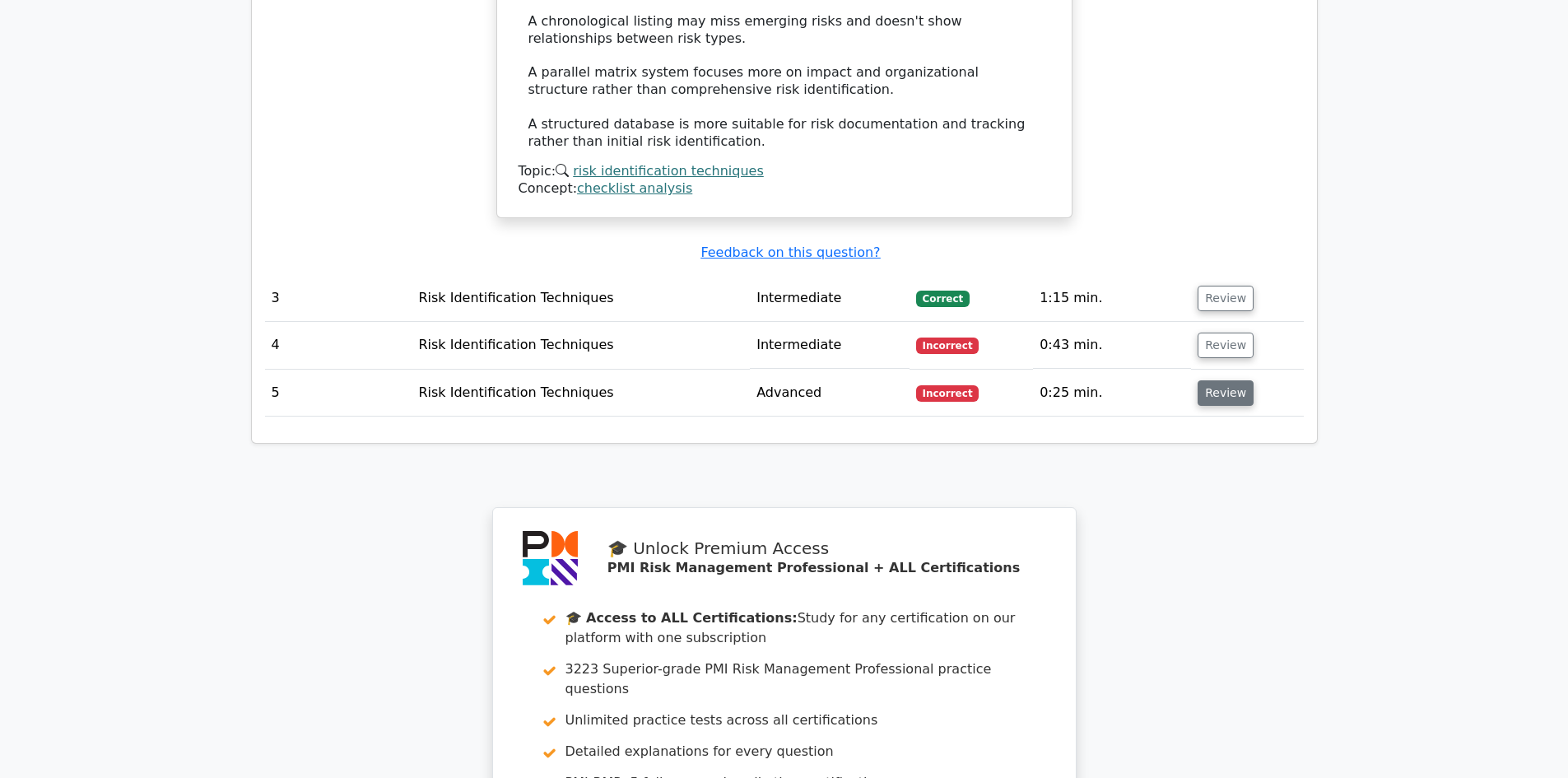
click at [1208, 380] on button "Review" at bounding box center [1225, 393] width 56 height 25
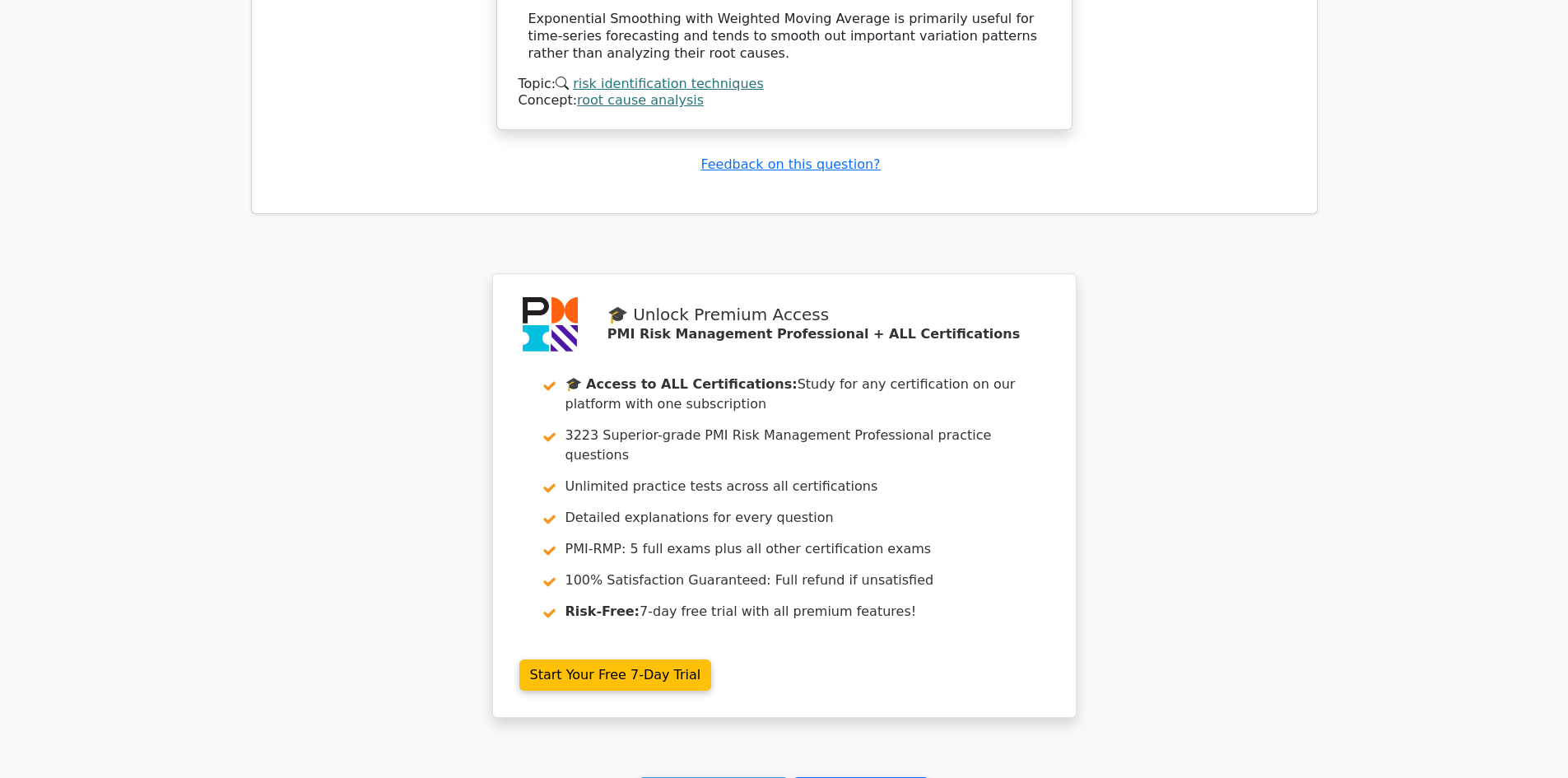
scroll to position [4347, 0]
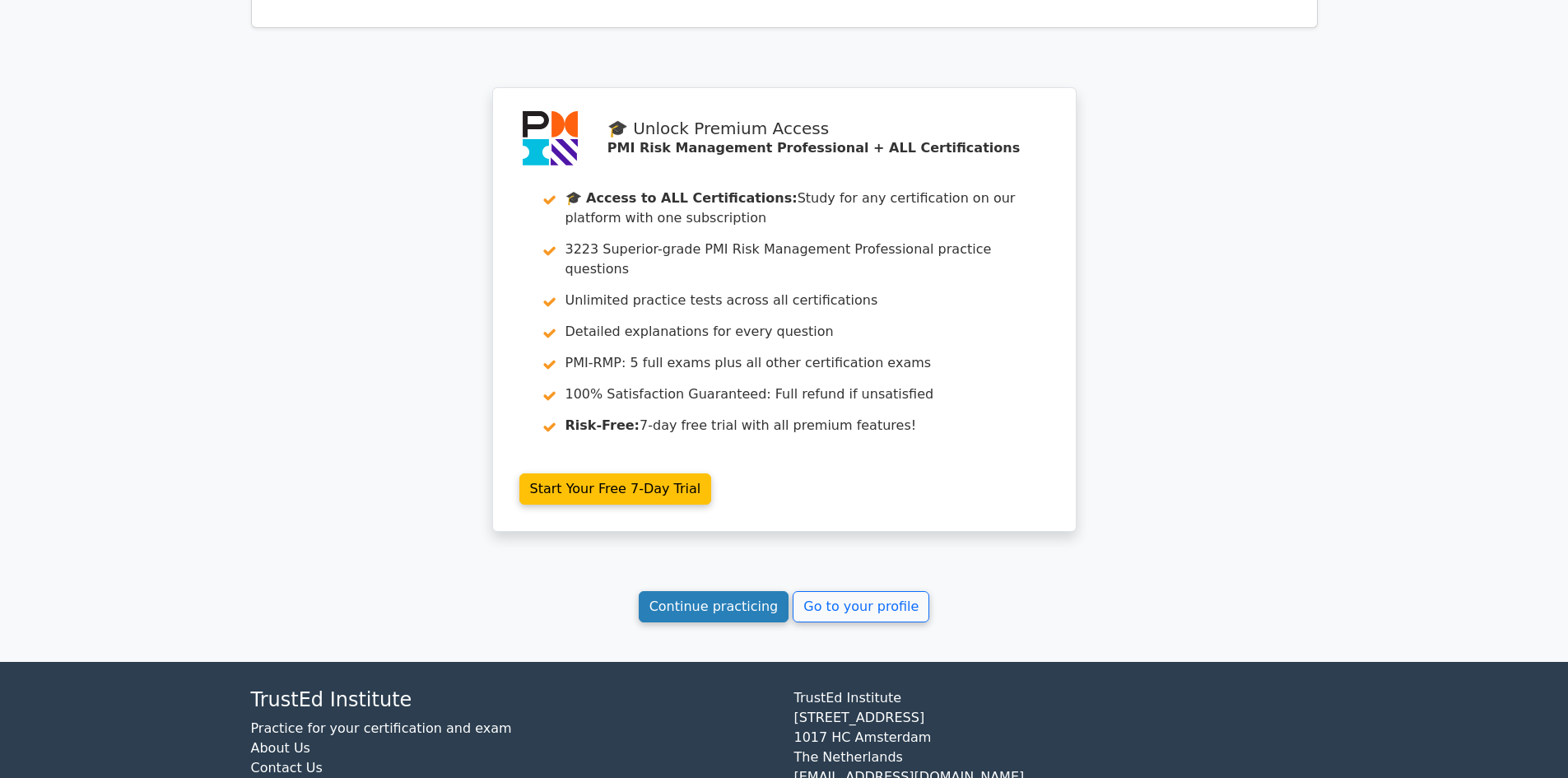
click at [732, 591] on link "Continue practicing" at bounding box center [714, 607] width 151 height 32
